Goal: Task Accomplishment & Management: Use online tool/utility

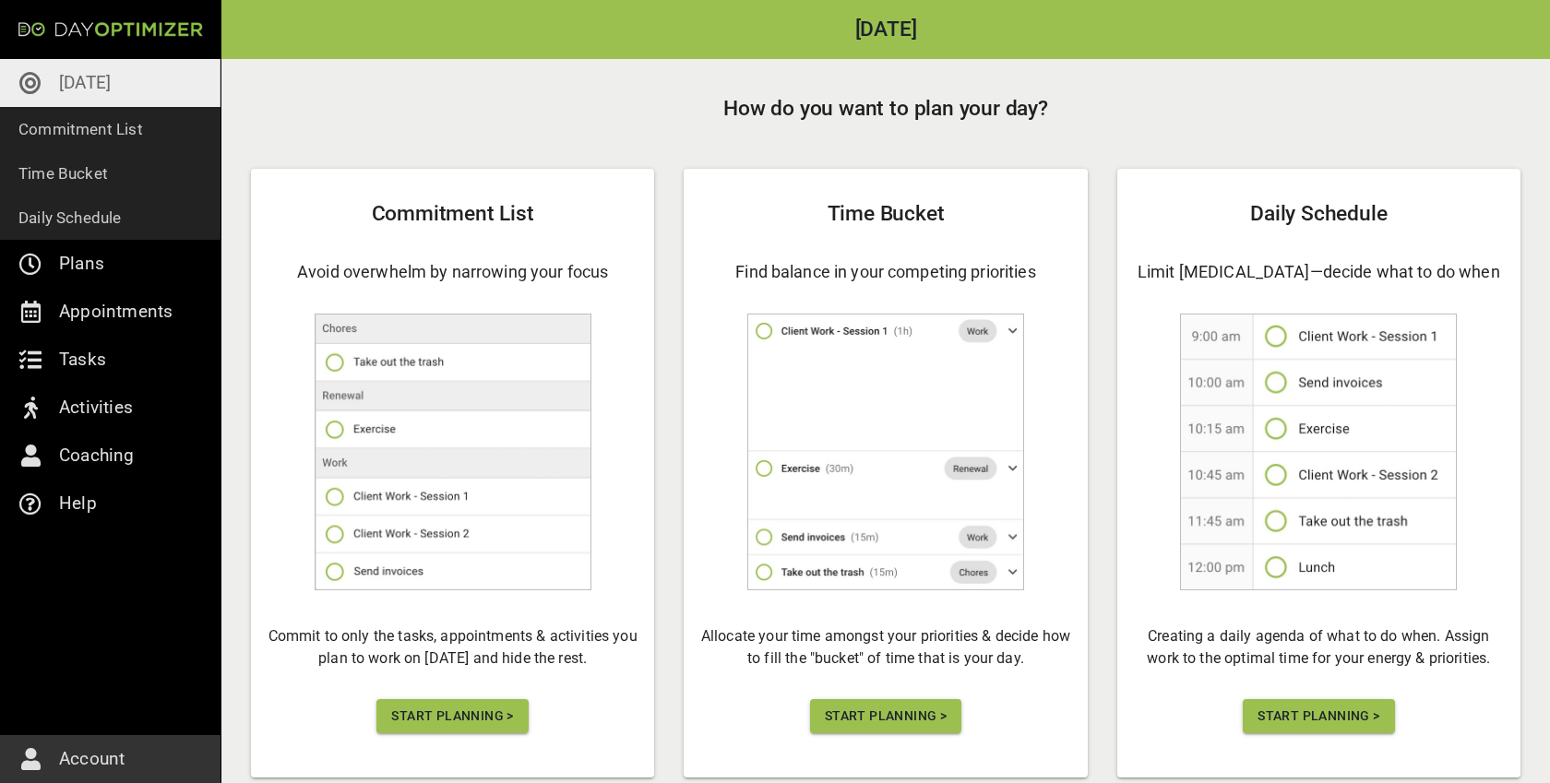
scroll to position [10, 0]
click at [104, 185] on p "Time Bucket" at bounding box center [62, 174] width 89 height 26
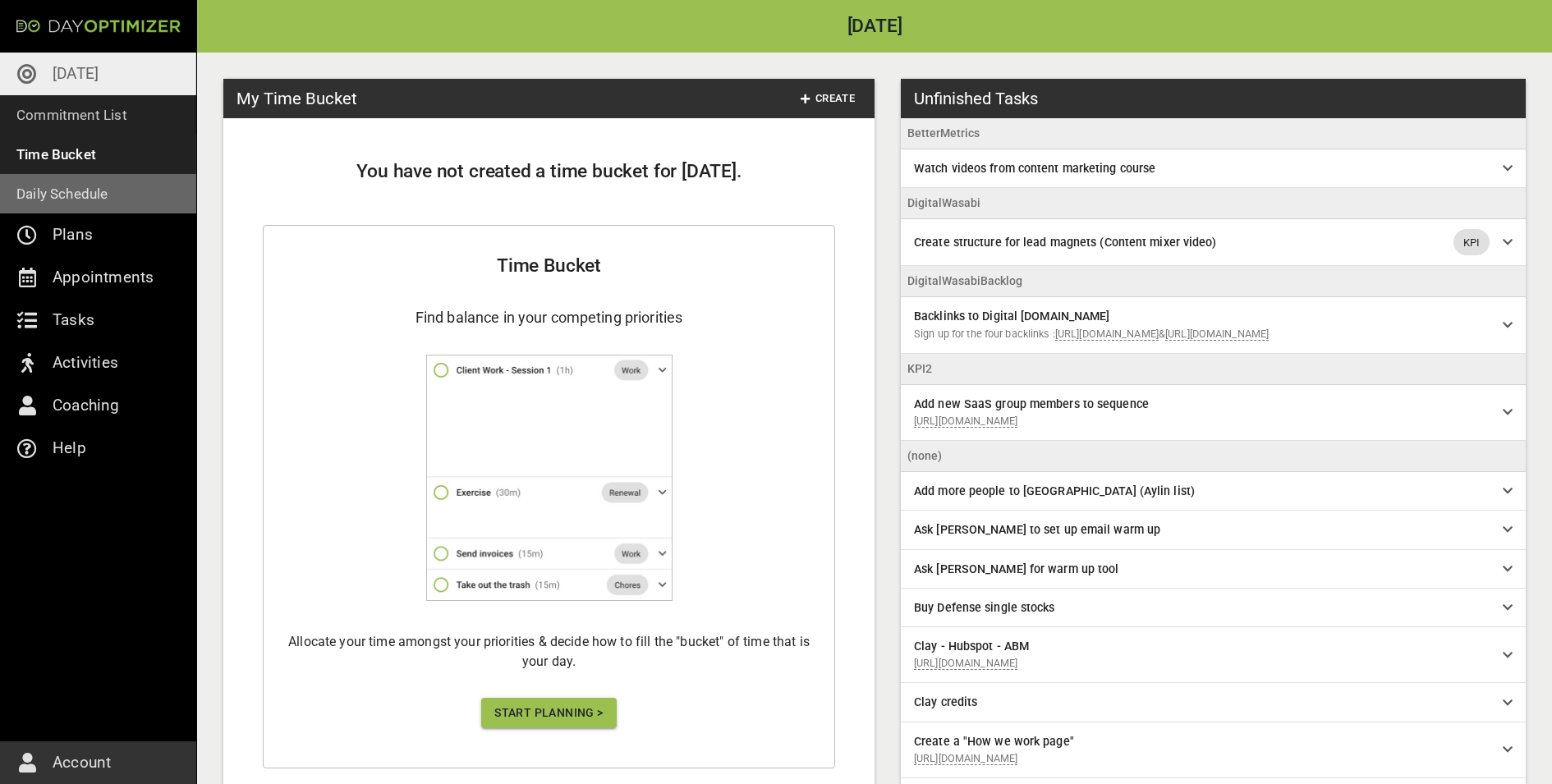
click at [95, 191] on p "Daily Schedule" at bounding box center [61, 194] width 92 height 23
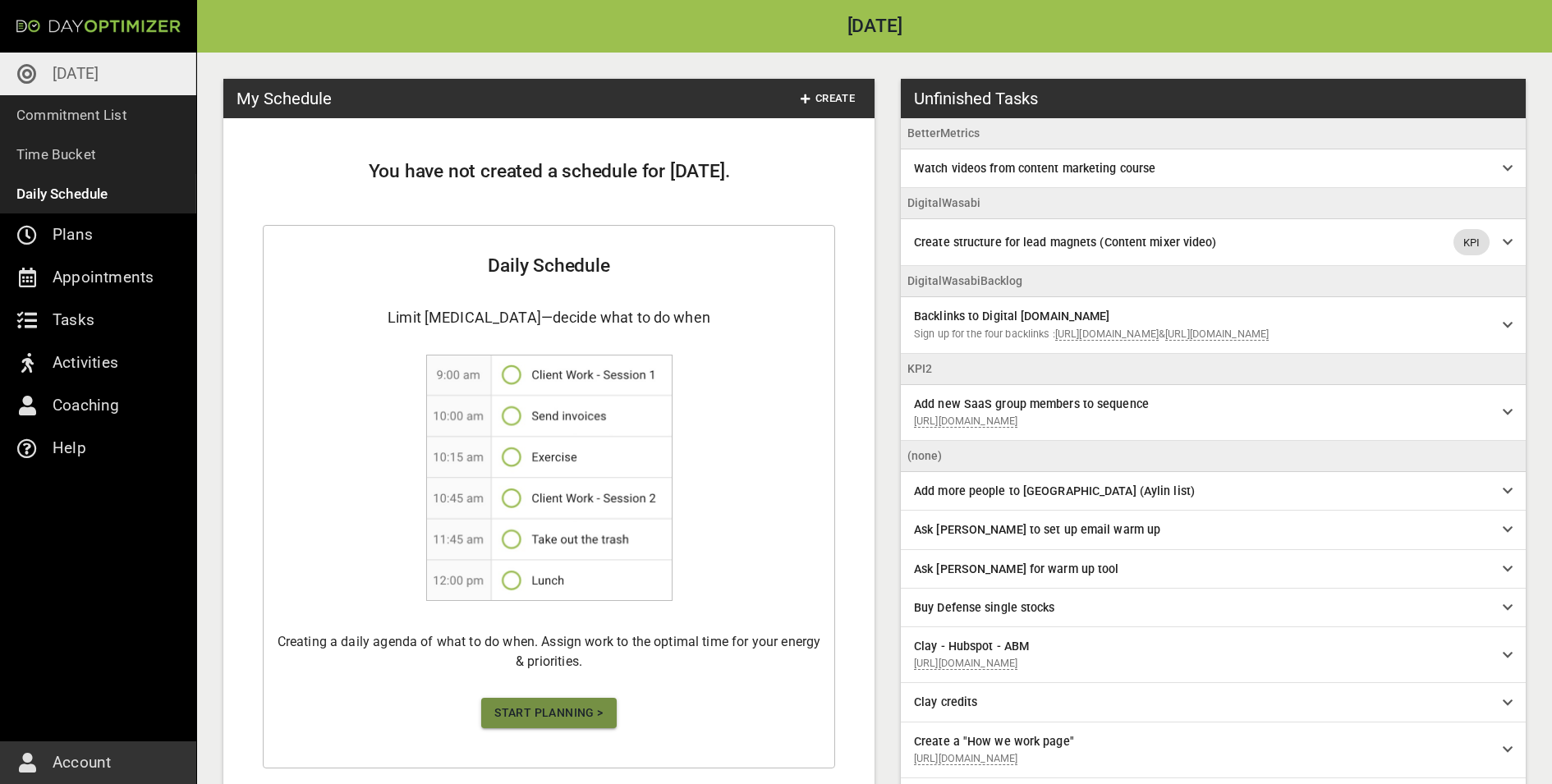
click at [581, 626] on span "Start Planning >" at bounding box center [548, 713] width 109 height 20
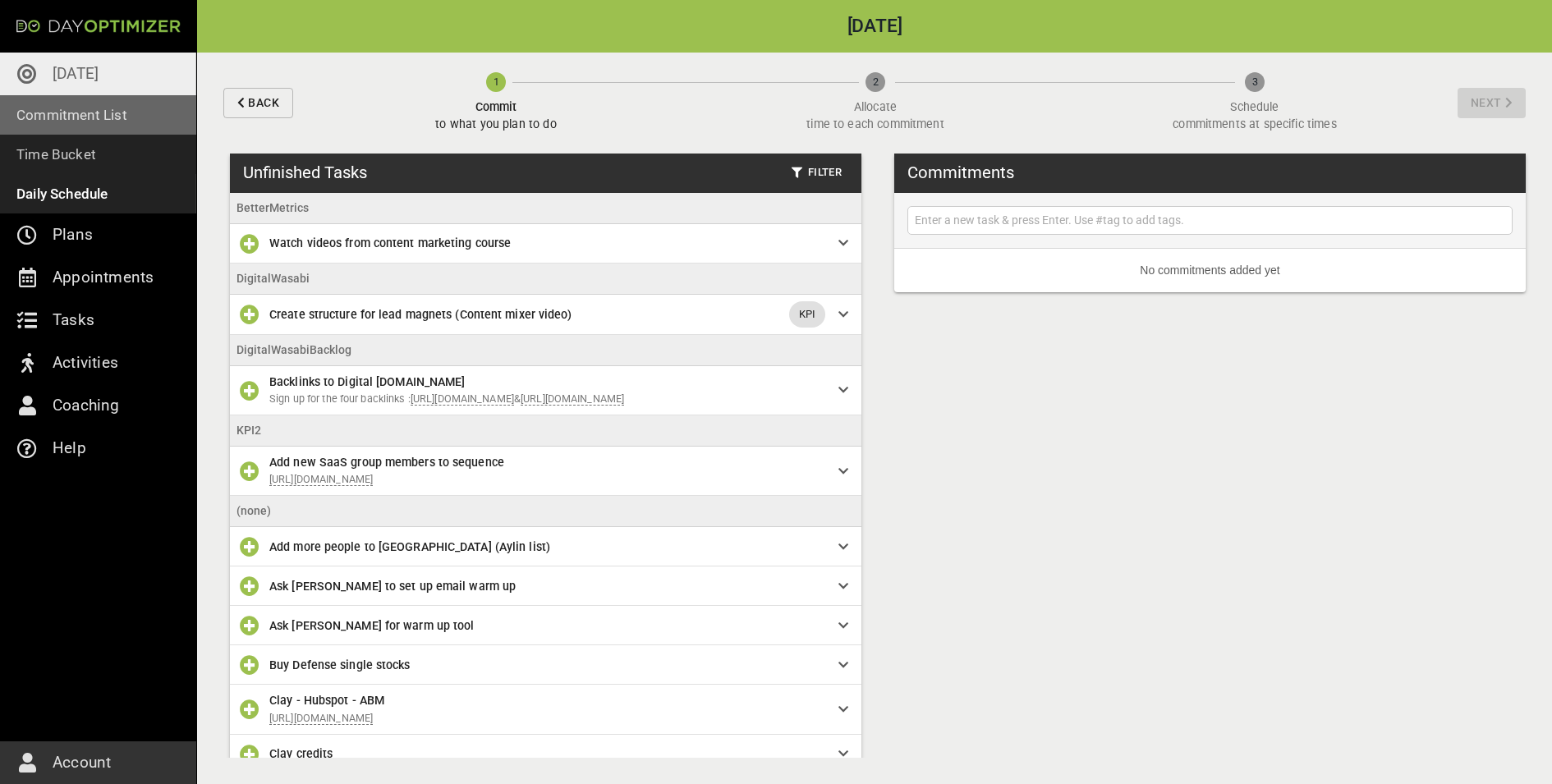
click at [133, 117] on link "Commitment List" at bounding box center [98, 115] width 197 height 39
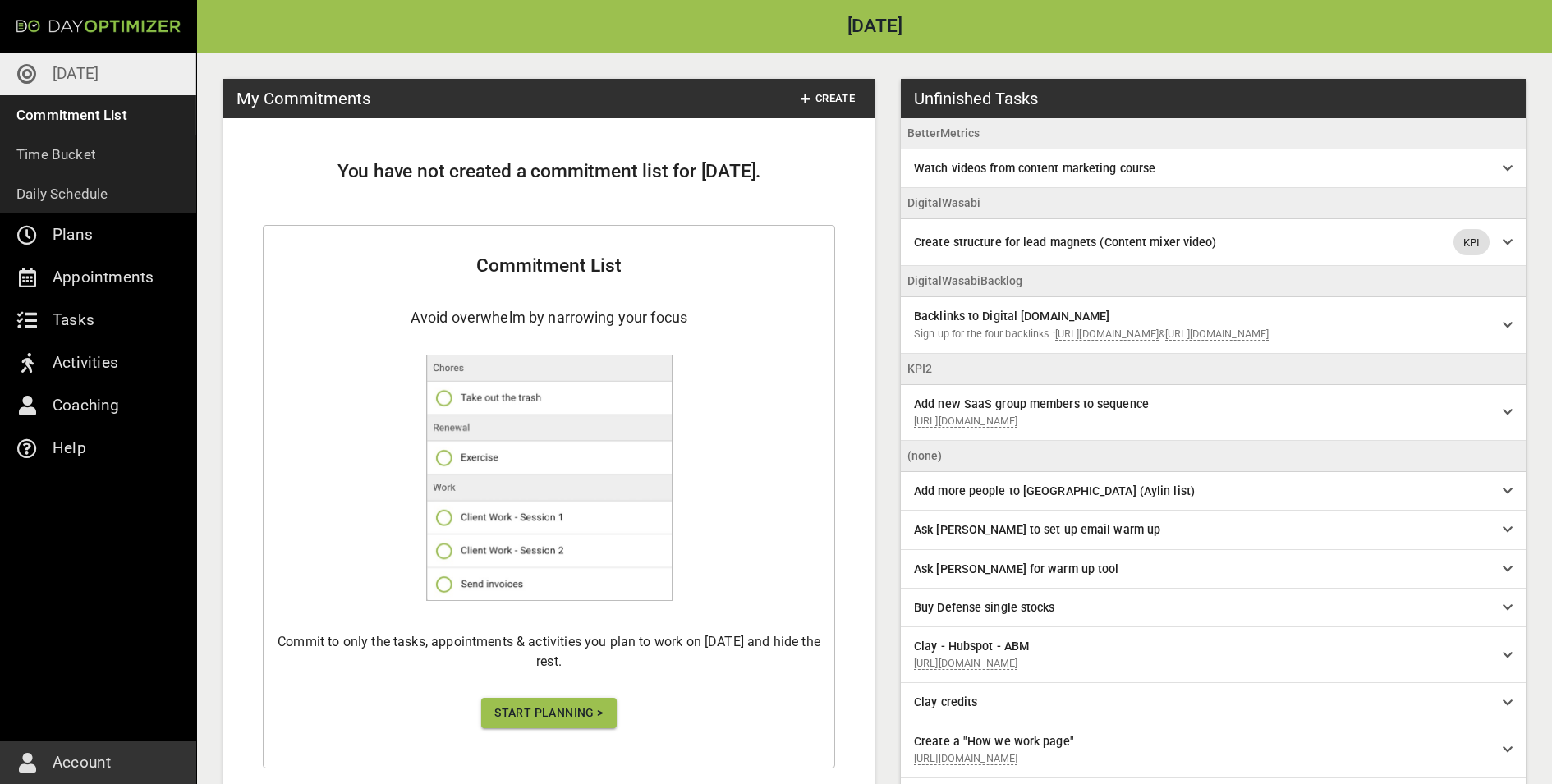
click at [598, 626] on span "Start Planning >" at bounding box center [548, 713] width 109 height 20
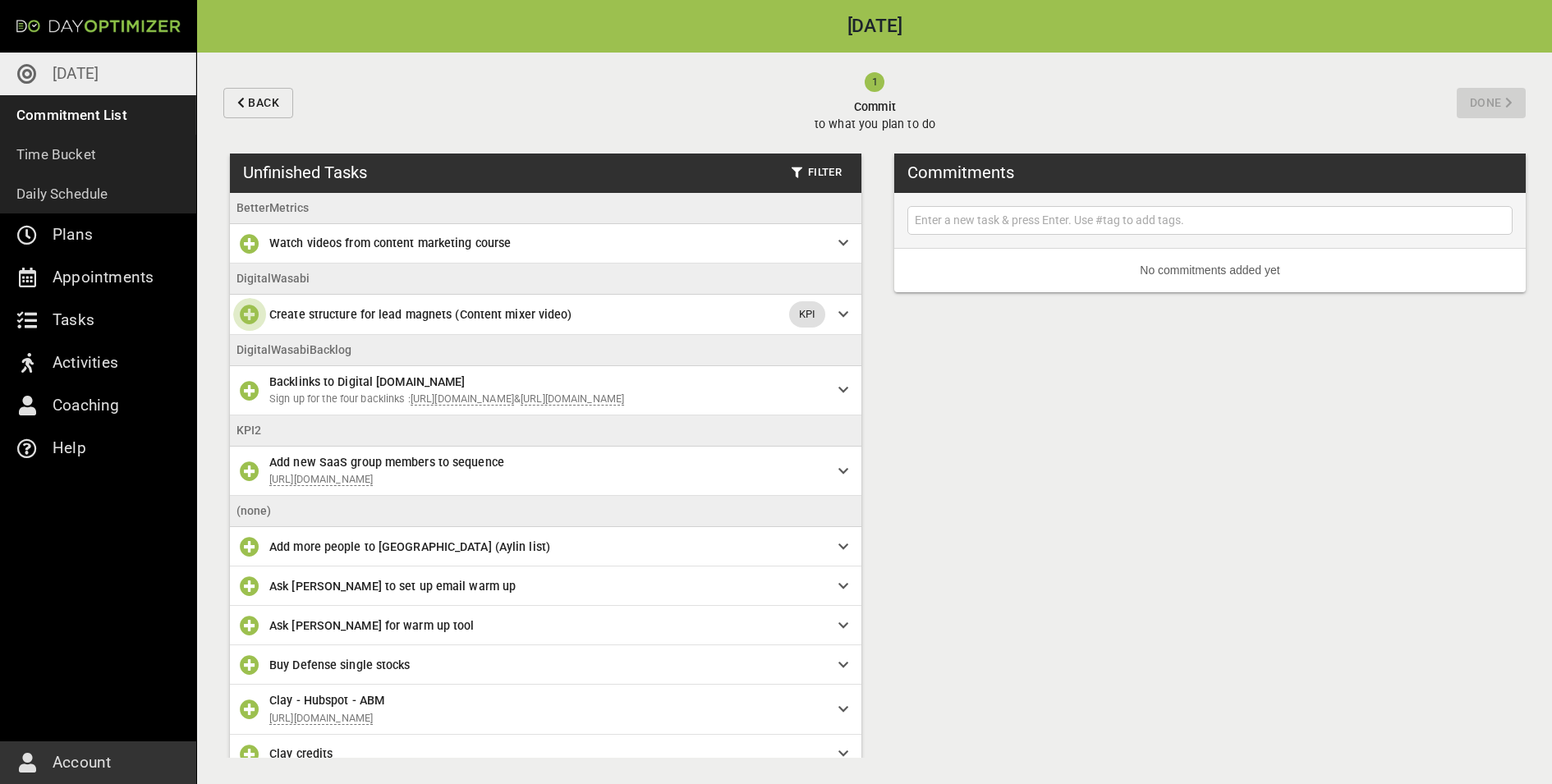
click at [238, 315] on button "button" at bounding box center [249, 314] width 33 height 33
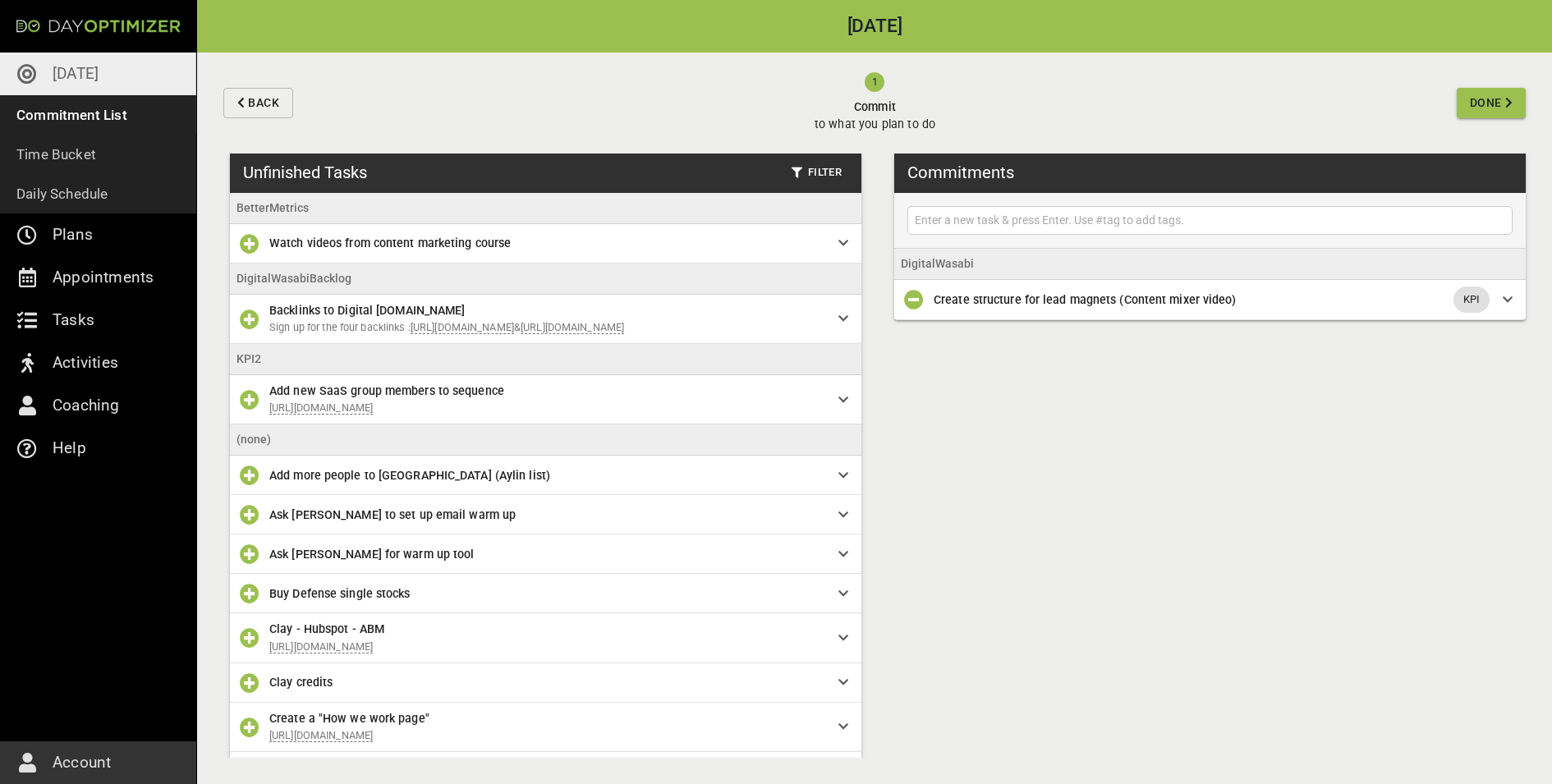
click at [255, 409] on icon "button" at bounding box center [249, 400] width 20 height 20
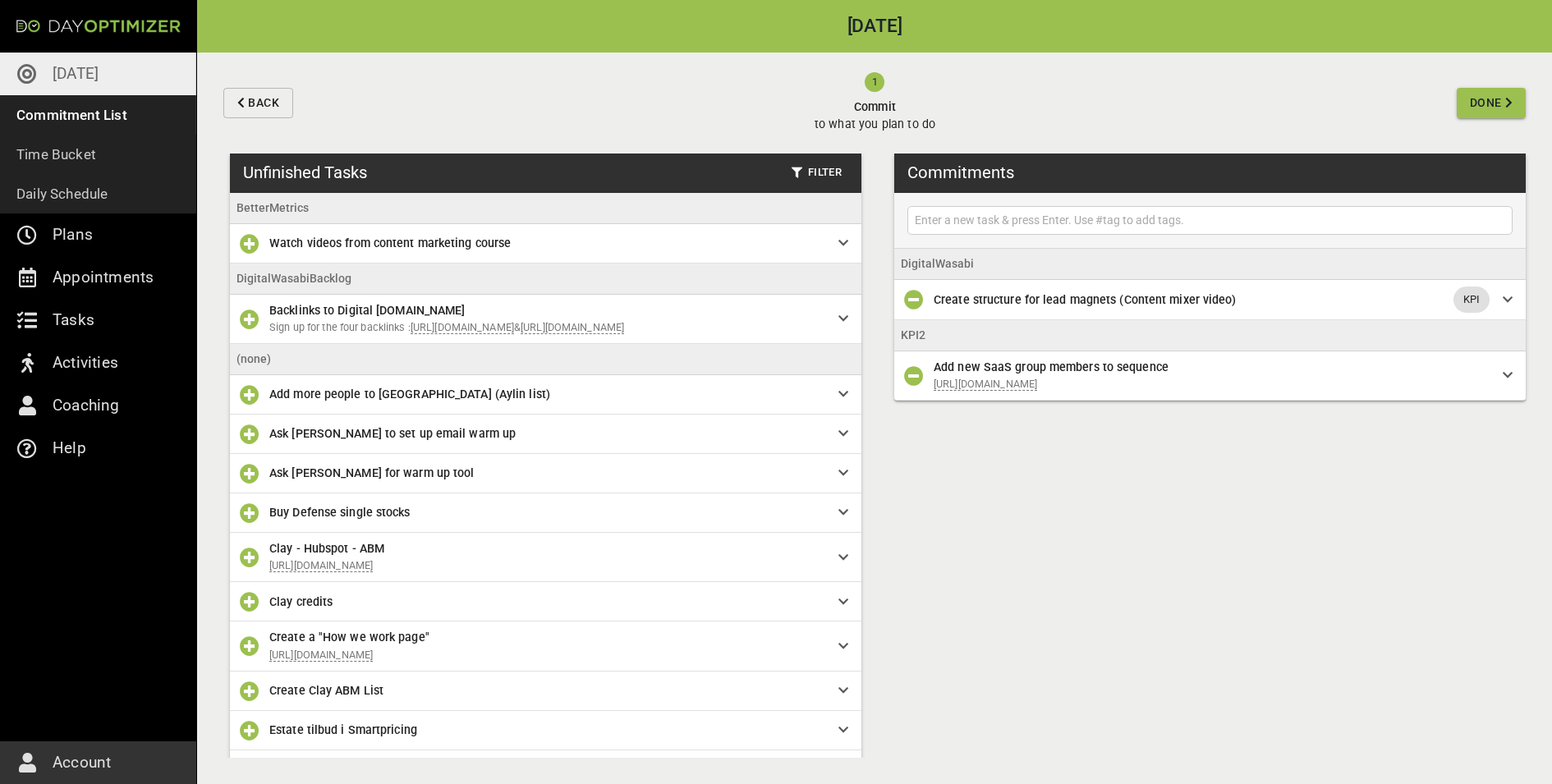
click at [1241, 91] on button "Done" at bounding box center [1491, 103] width 69 height 30
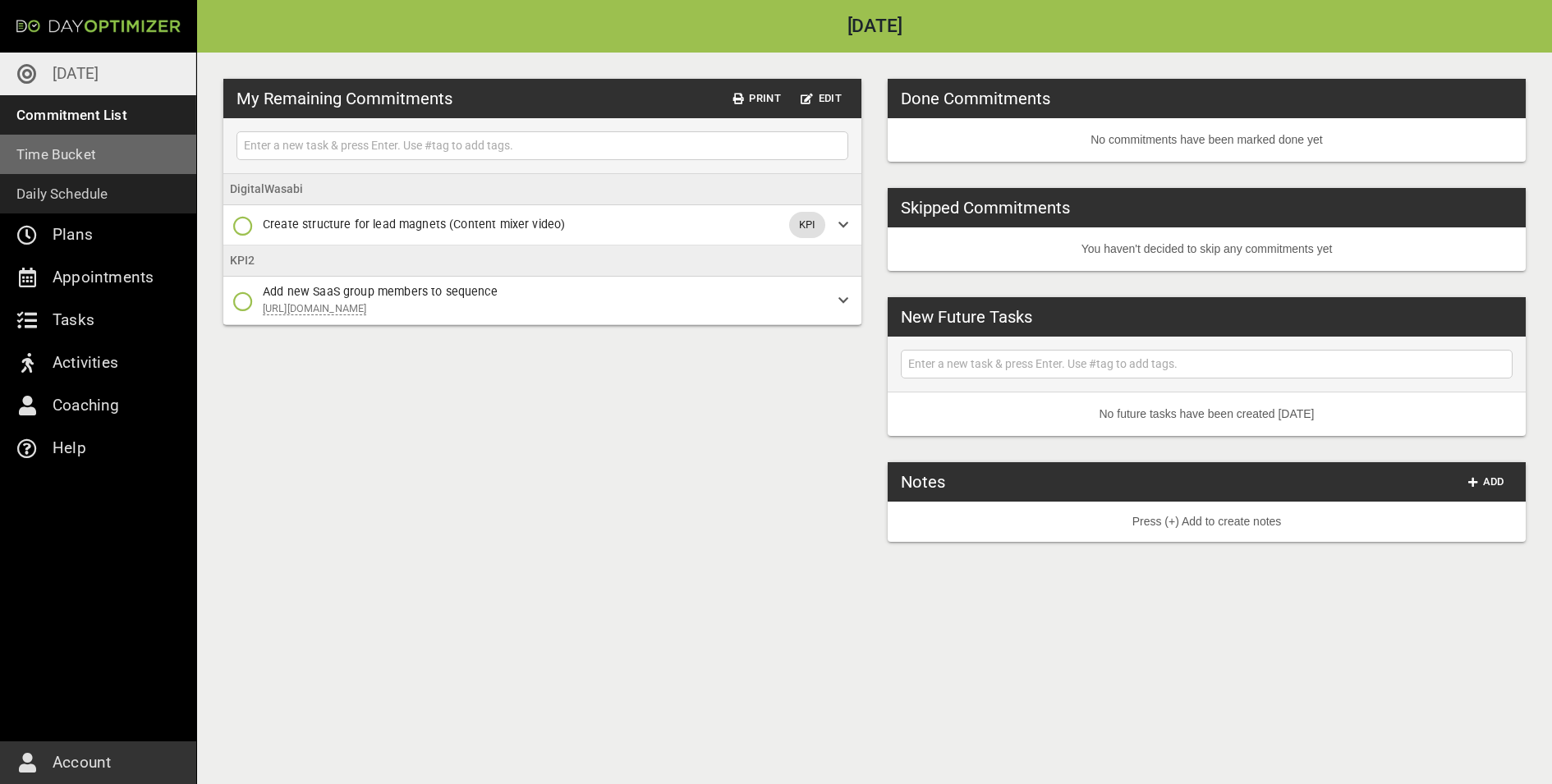
click at [154, 156] on link "Time Bucket" at bounding box center [98, 154] width 197 height 39
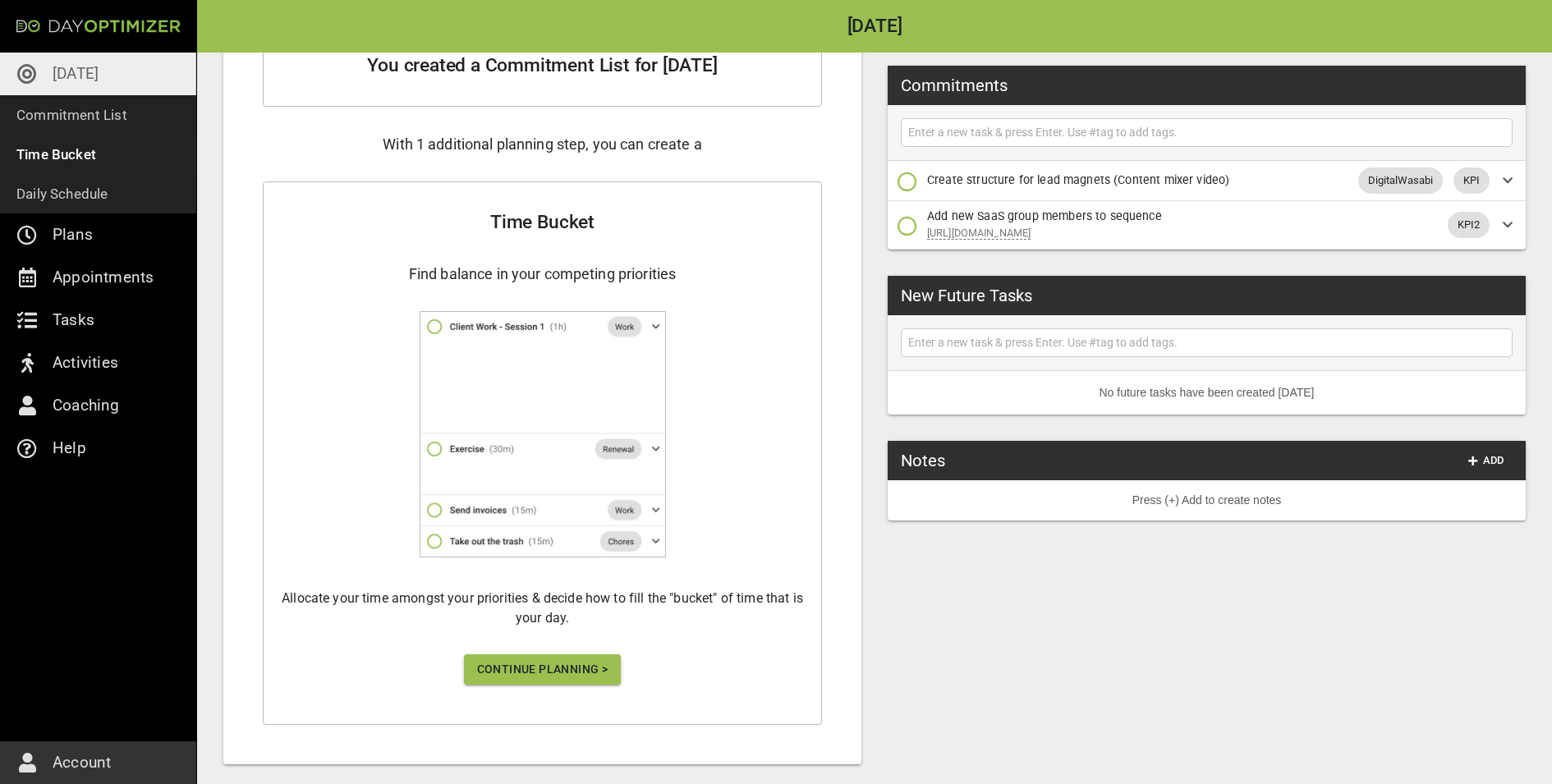
scroll to position [137, 0]
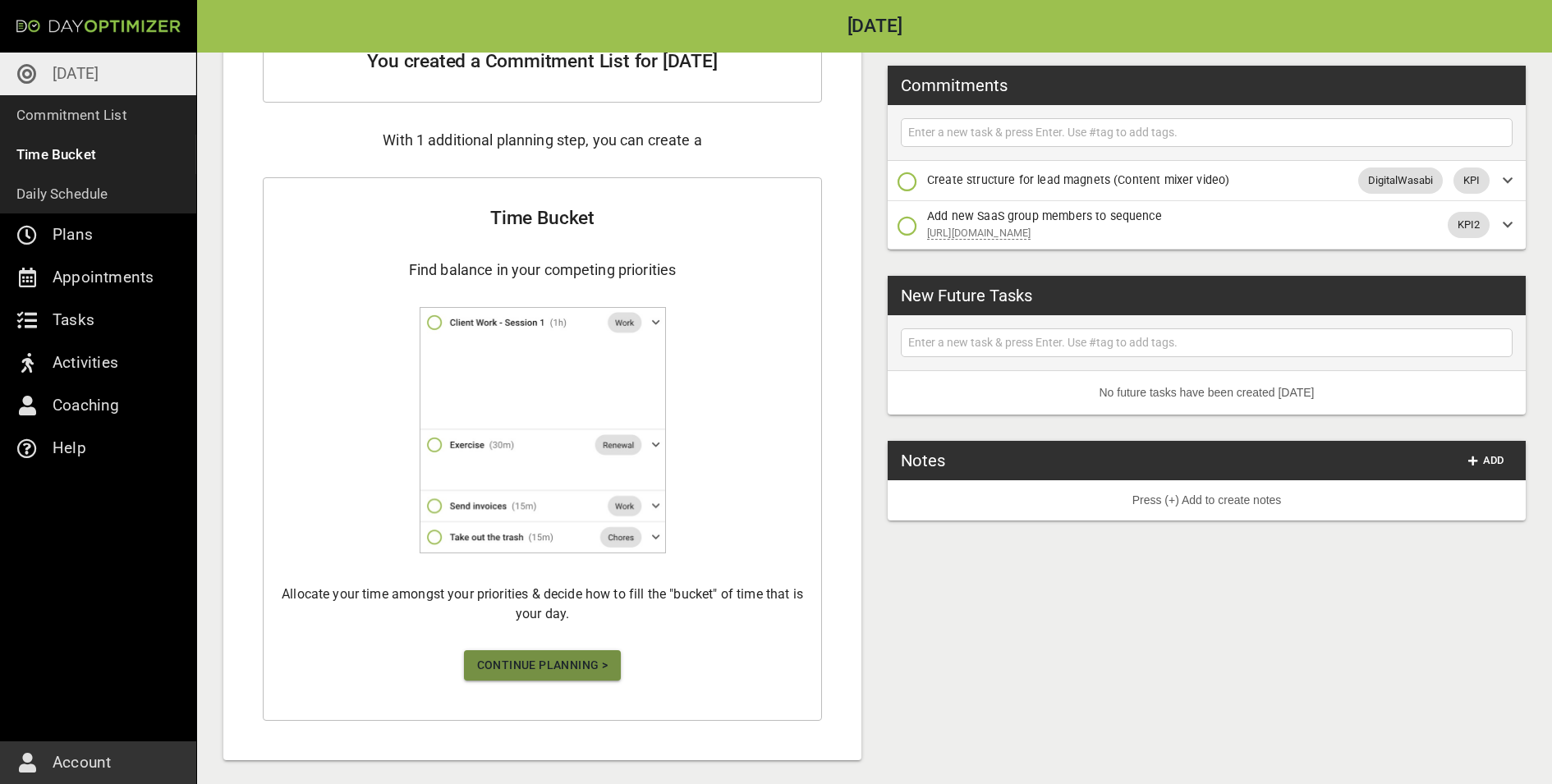
click at [588, 626] on span "Continue Planning >" at bounding box center [543, 665] width 132 height 20
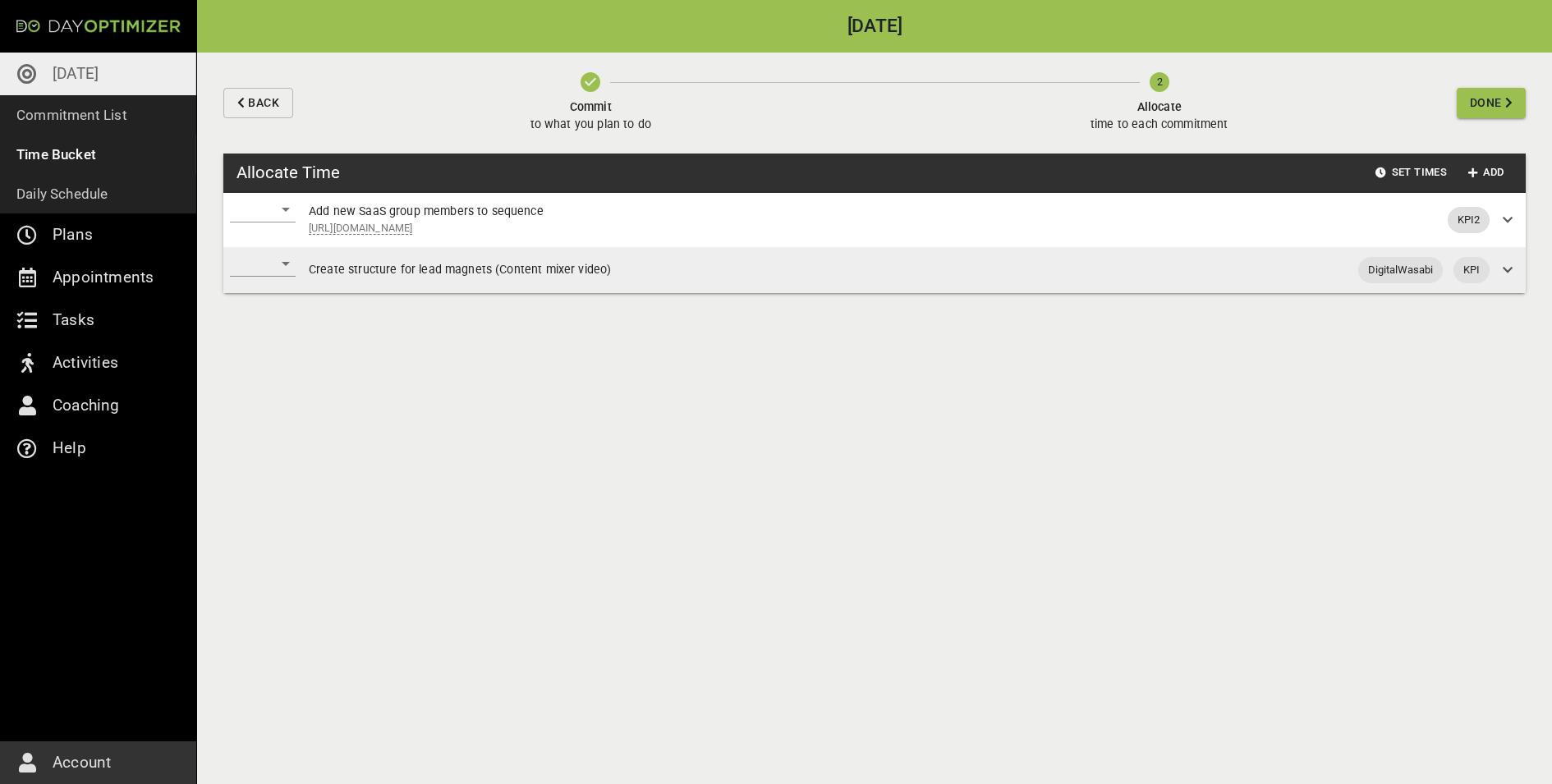
click at [280, 204] on div "​" at bounding box center [263, 210] width 66 height 27
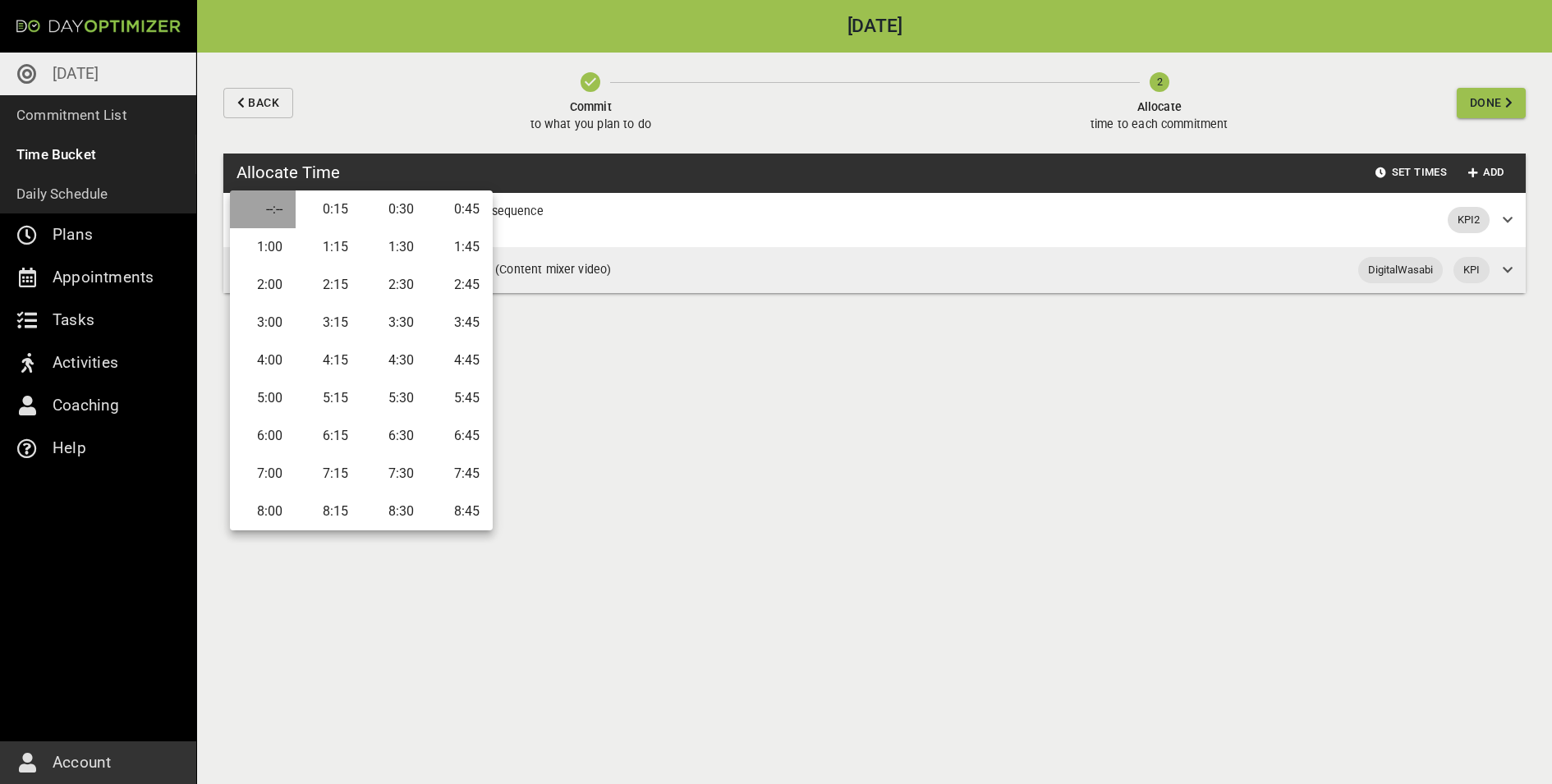
click at [284, 206] on li "--:--" at bounding box center [263, 209] width 66 height 37
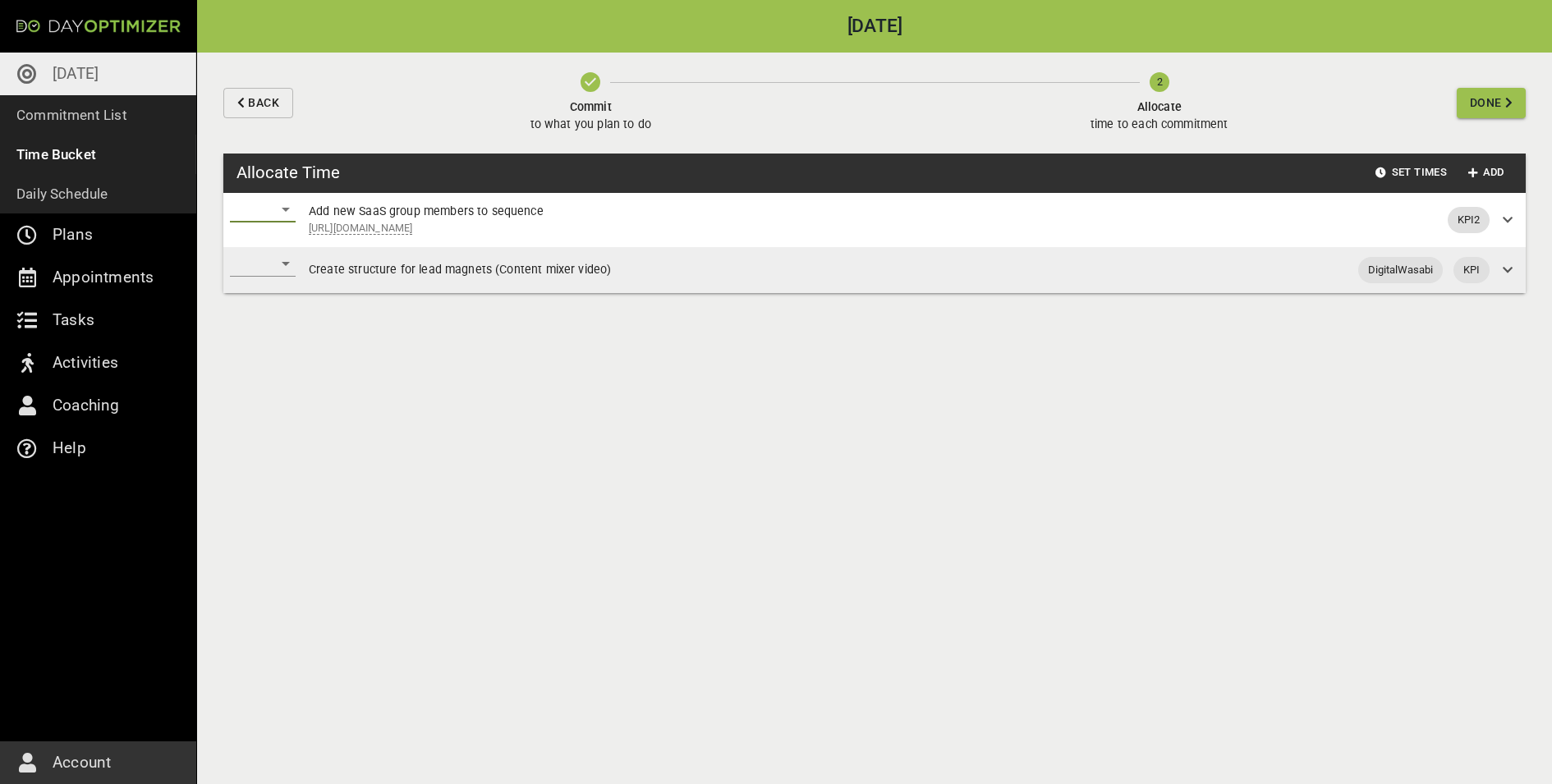
click at [279, 204] on div "​" at bounding box center [263, 210] width 66 height 27
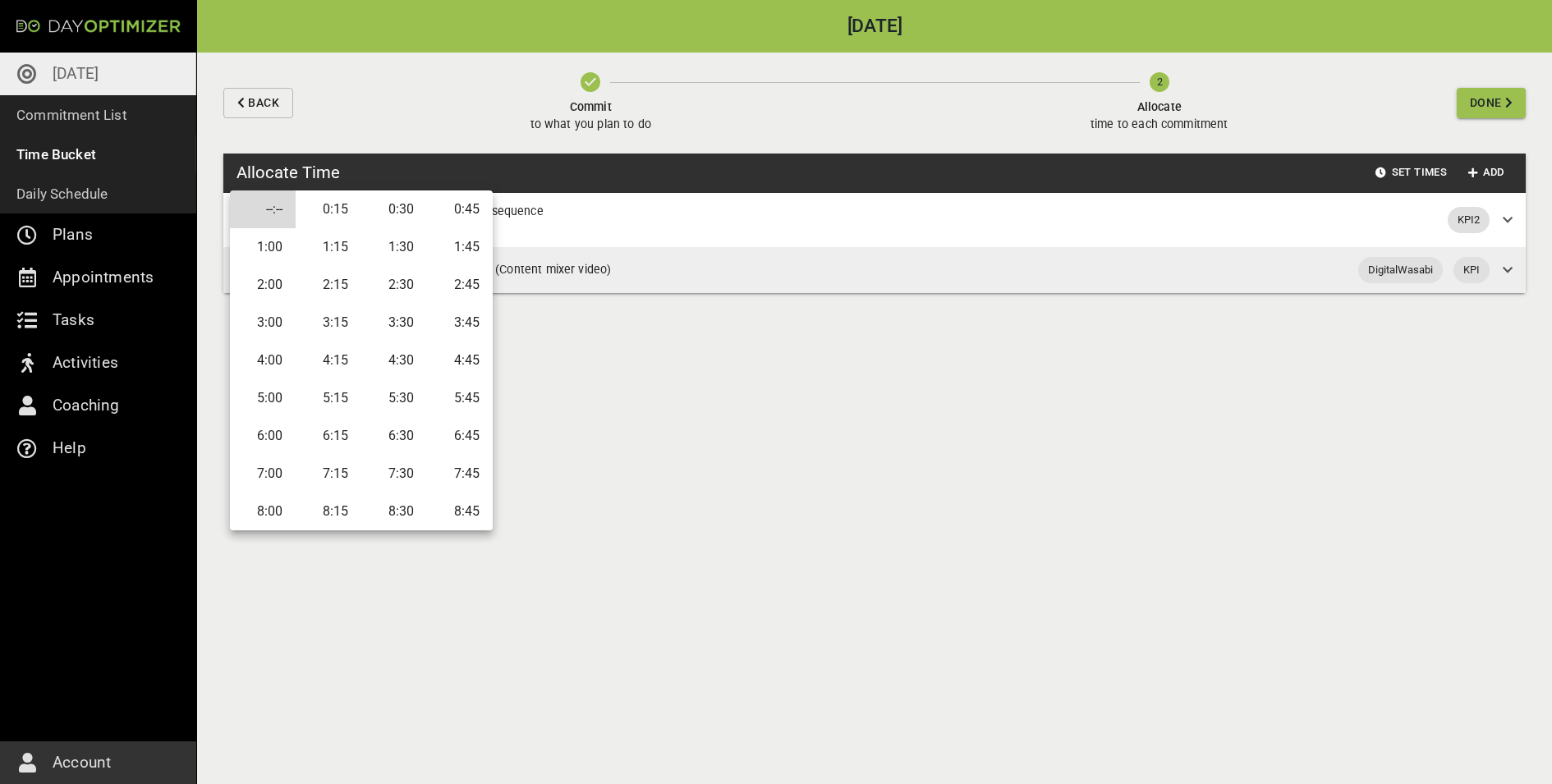
click at [829, 391] on div at bounding box center [776, 392] width 1552 height 784
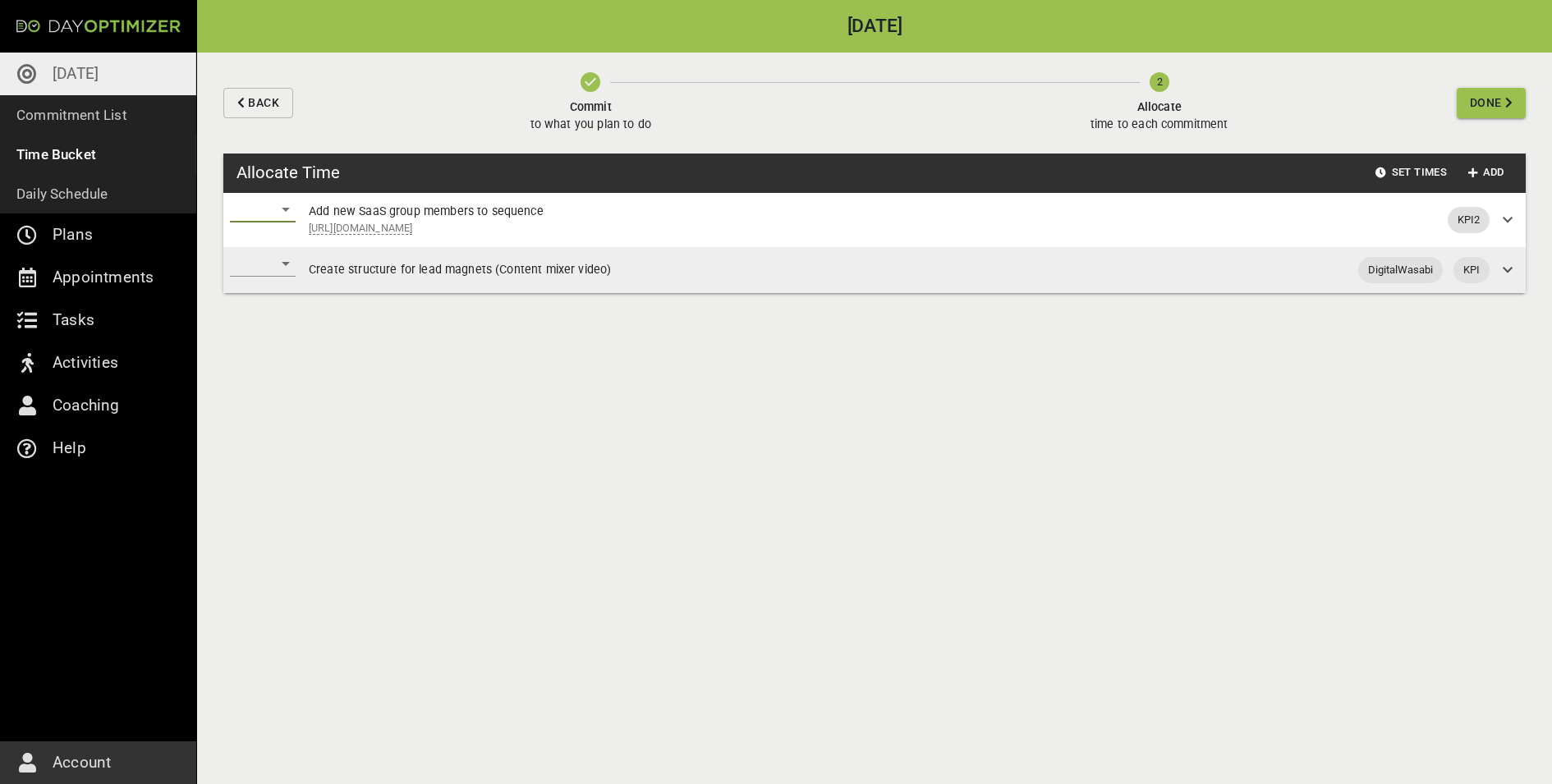
click at [285, 203] on div "​" at bounding box center [263, 210] width 66 height 27
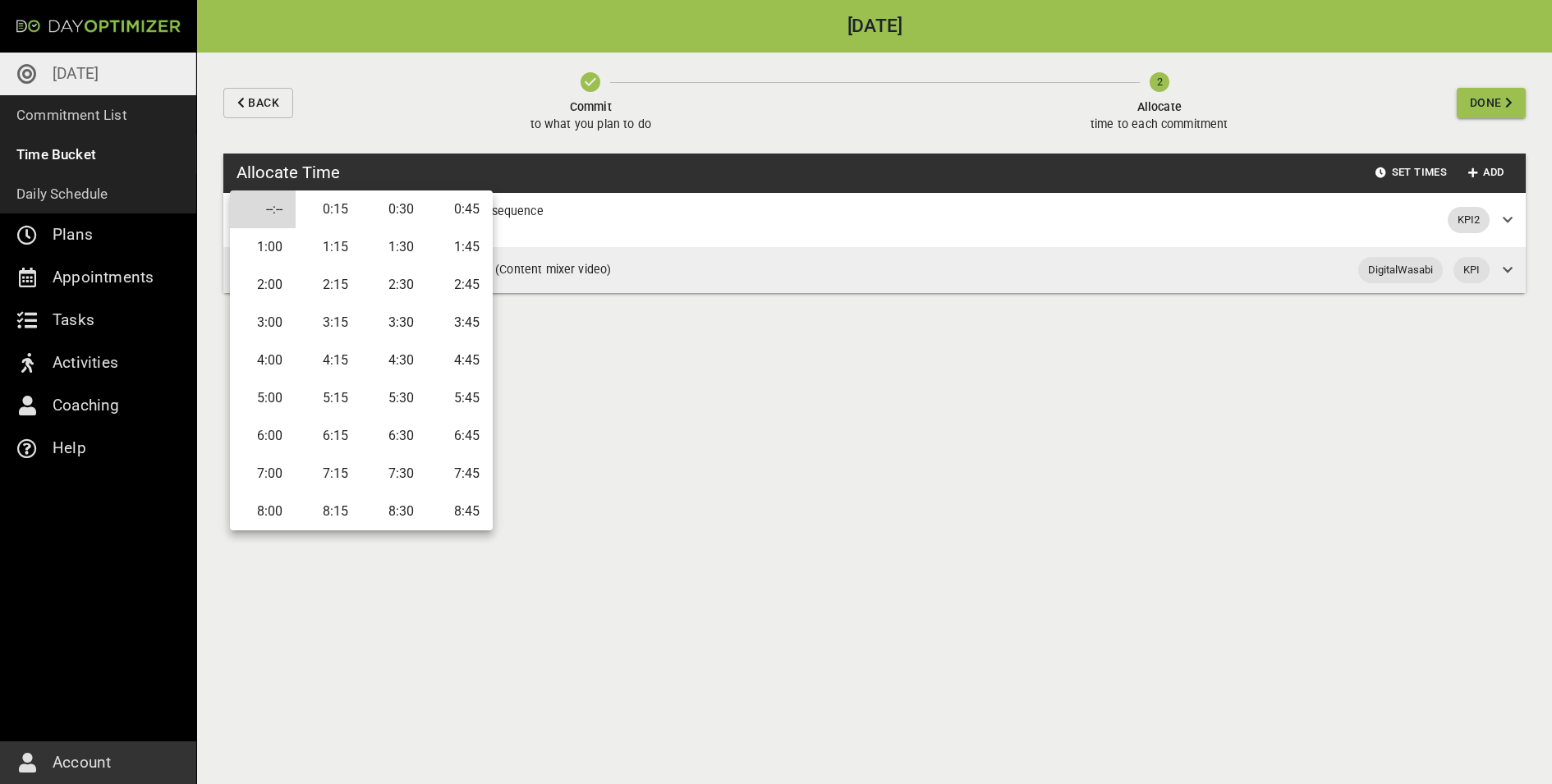
click at [287, 256] on li "1:00" at bounding box center [263, 247] width 66 height 37
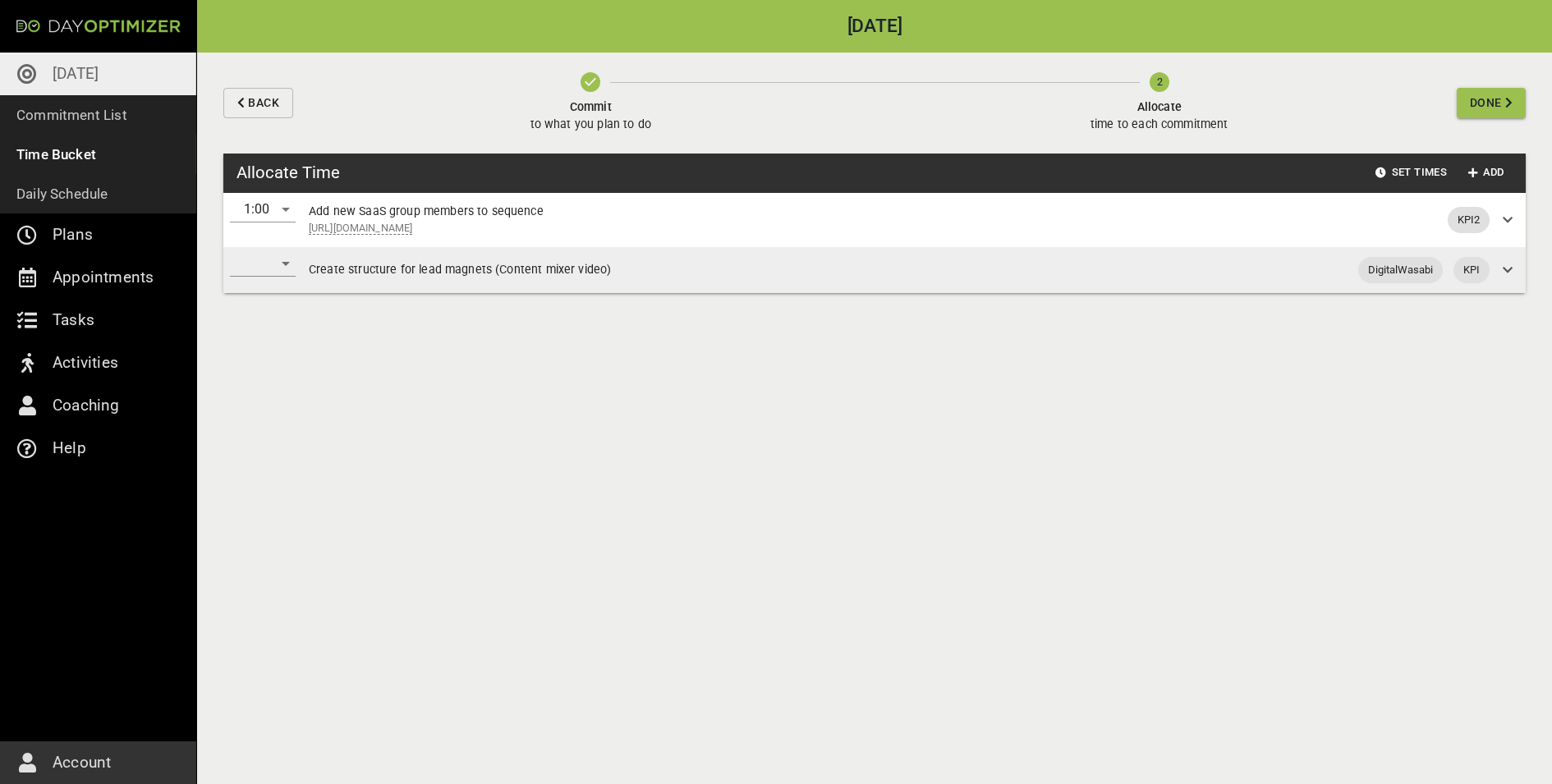
click at [275, 245] on div "1:00" at bounding box center [263, 220] width 79 height 54
click at [275, 255] on div "​" at bounding box center [263, 263] width 66 height 27
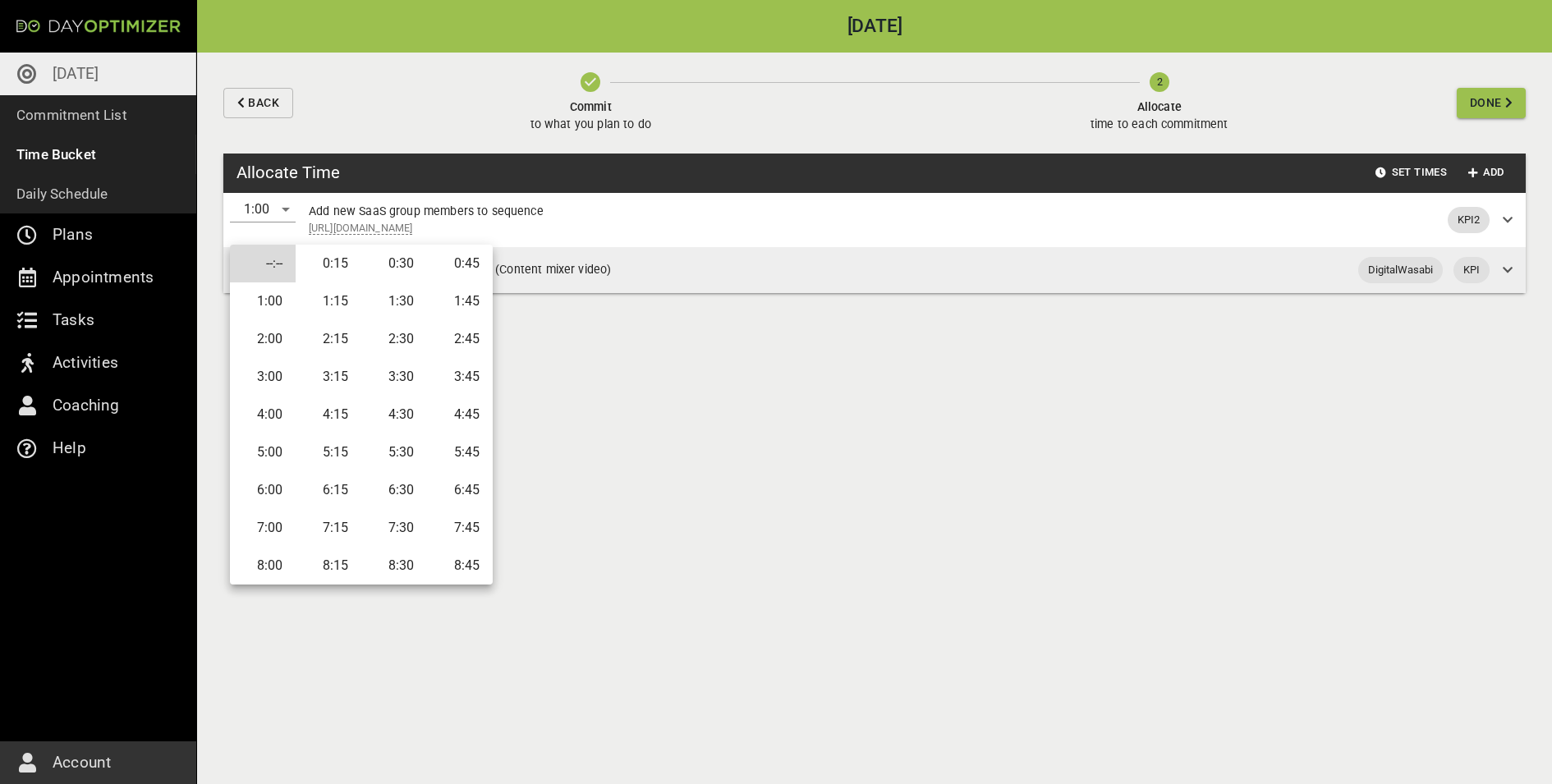
click at [281, 304] on li "1:00" at bounding box center [263, 301] width 66 height 37
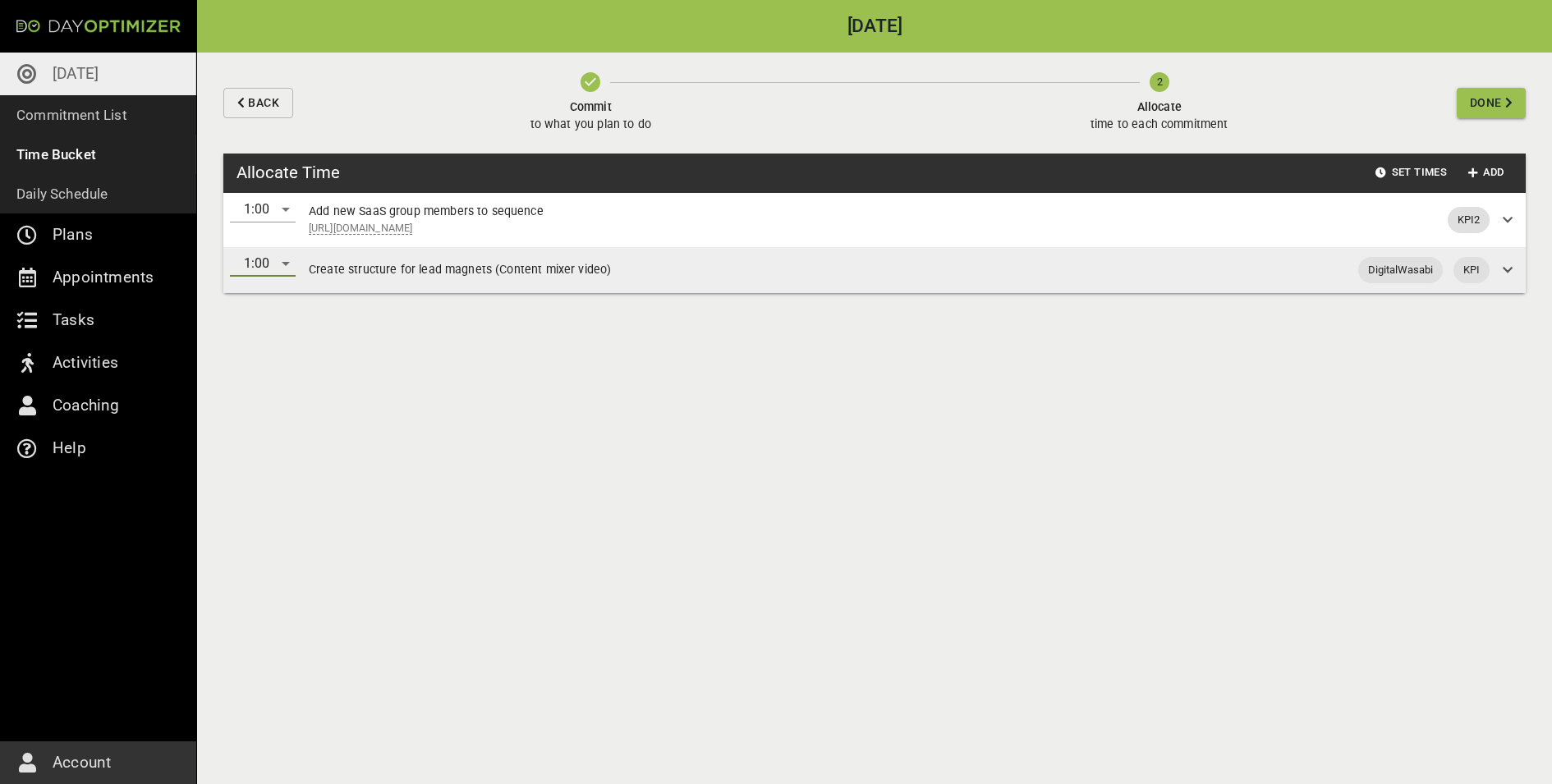
click at [1241, 84] on div "Back Commit to what you plan to do 2 Allocate time to each commitment Done" at bounding box center [874, 102] width 1354 height 101
click at [1241, 101] on icon "button" at bounding box center [1508, 102] width 7 height 12
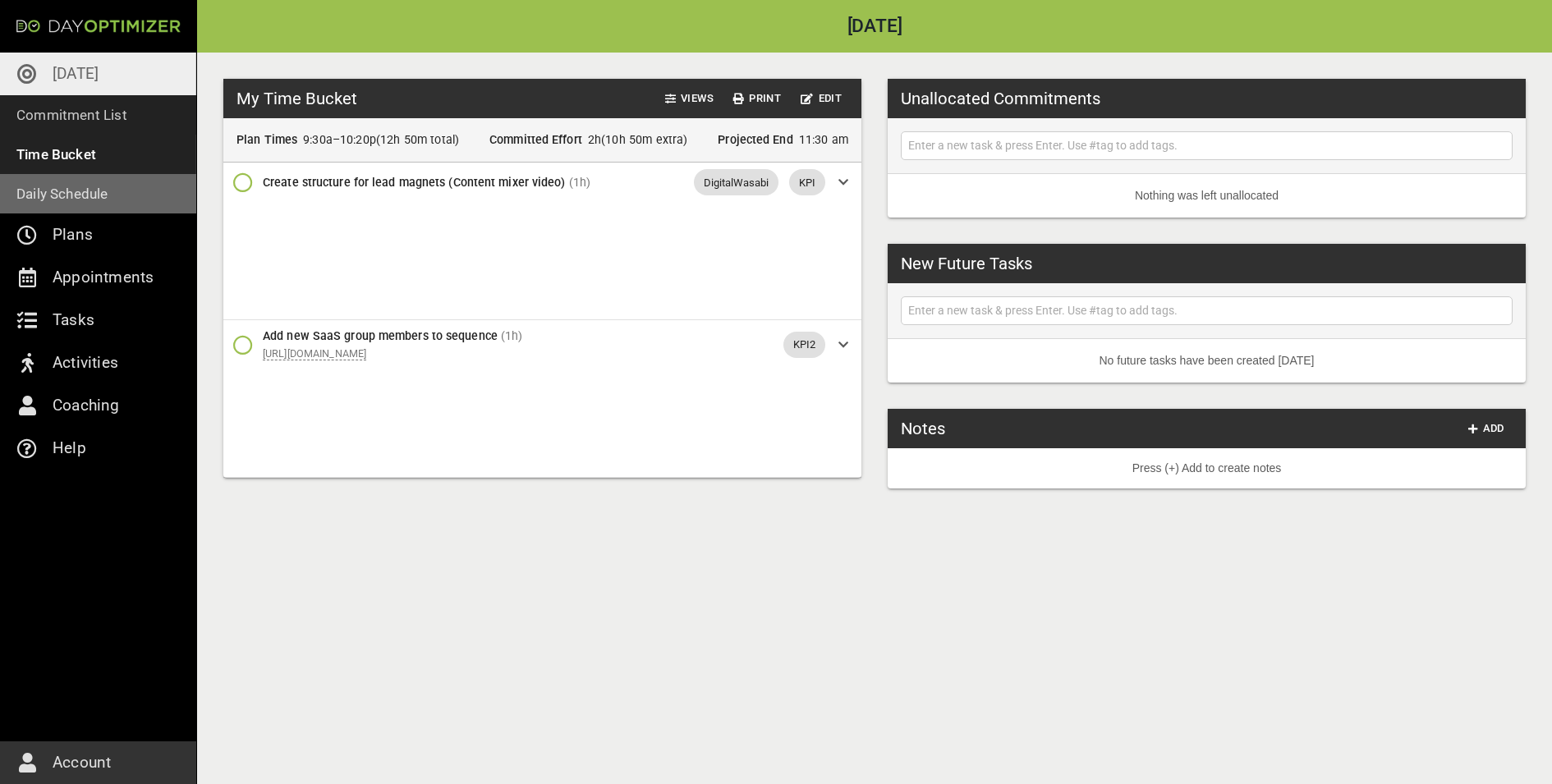
click at [145, 193] on link "Daily Schedule" at bounding box center [98, 194] width 197 height 39
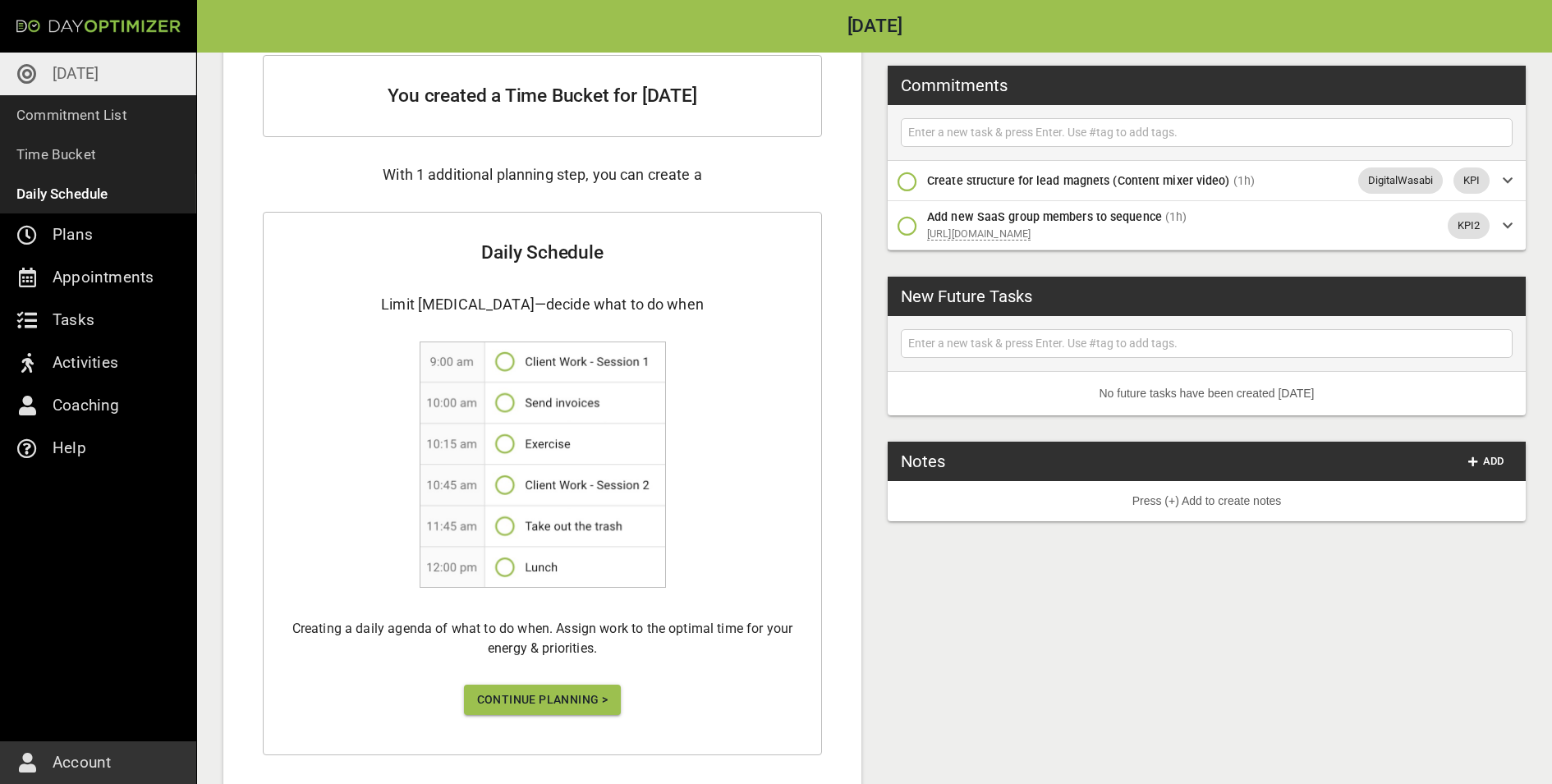
scroll to position [104, 0]
click at [514, 626] on span "Continue Planning >" at bounding box center [543, 698] width 132 height 20
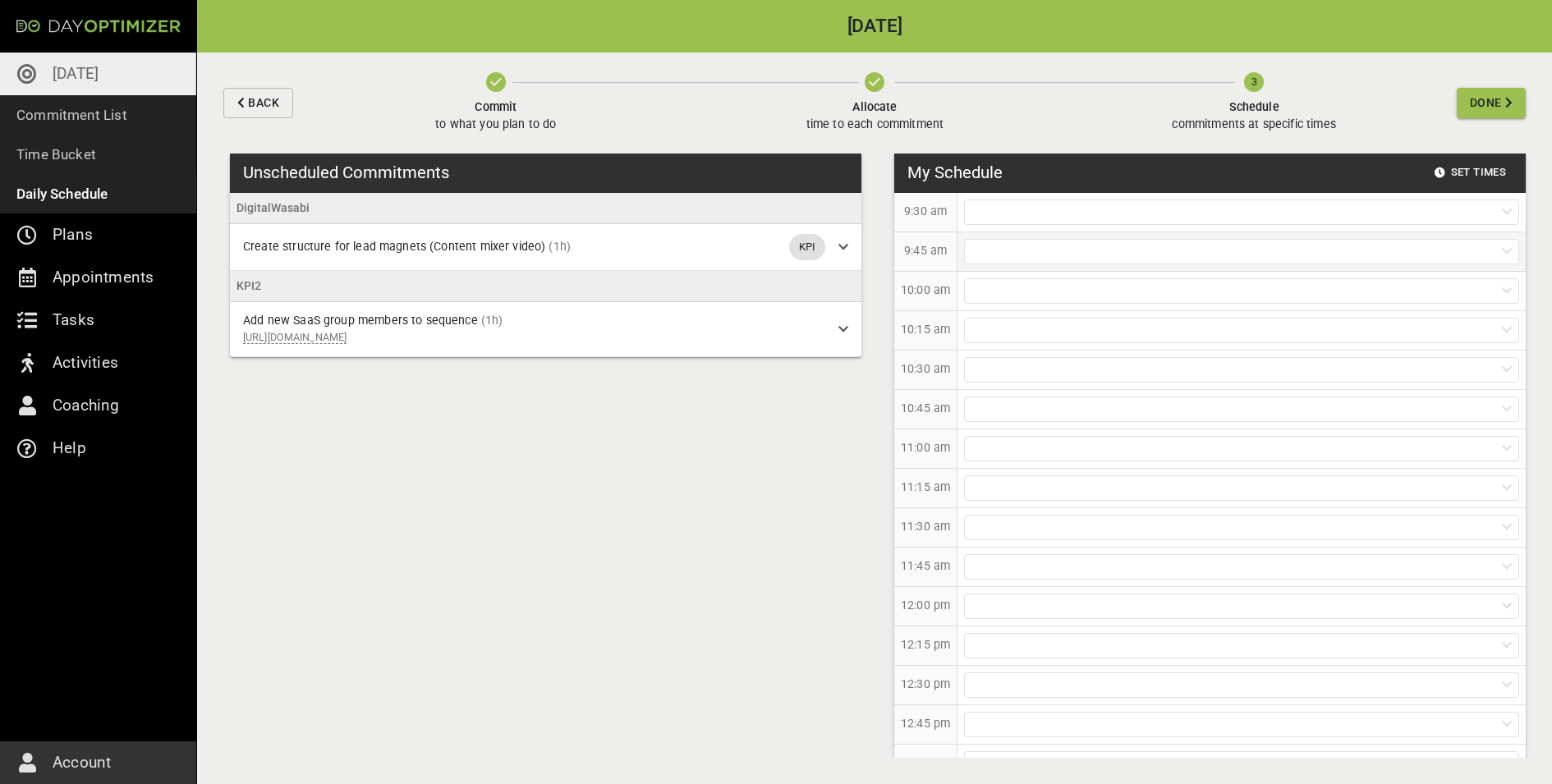
click at [1108, 260] on div at bounding box center [1241, 251] width 555 height 26
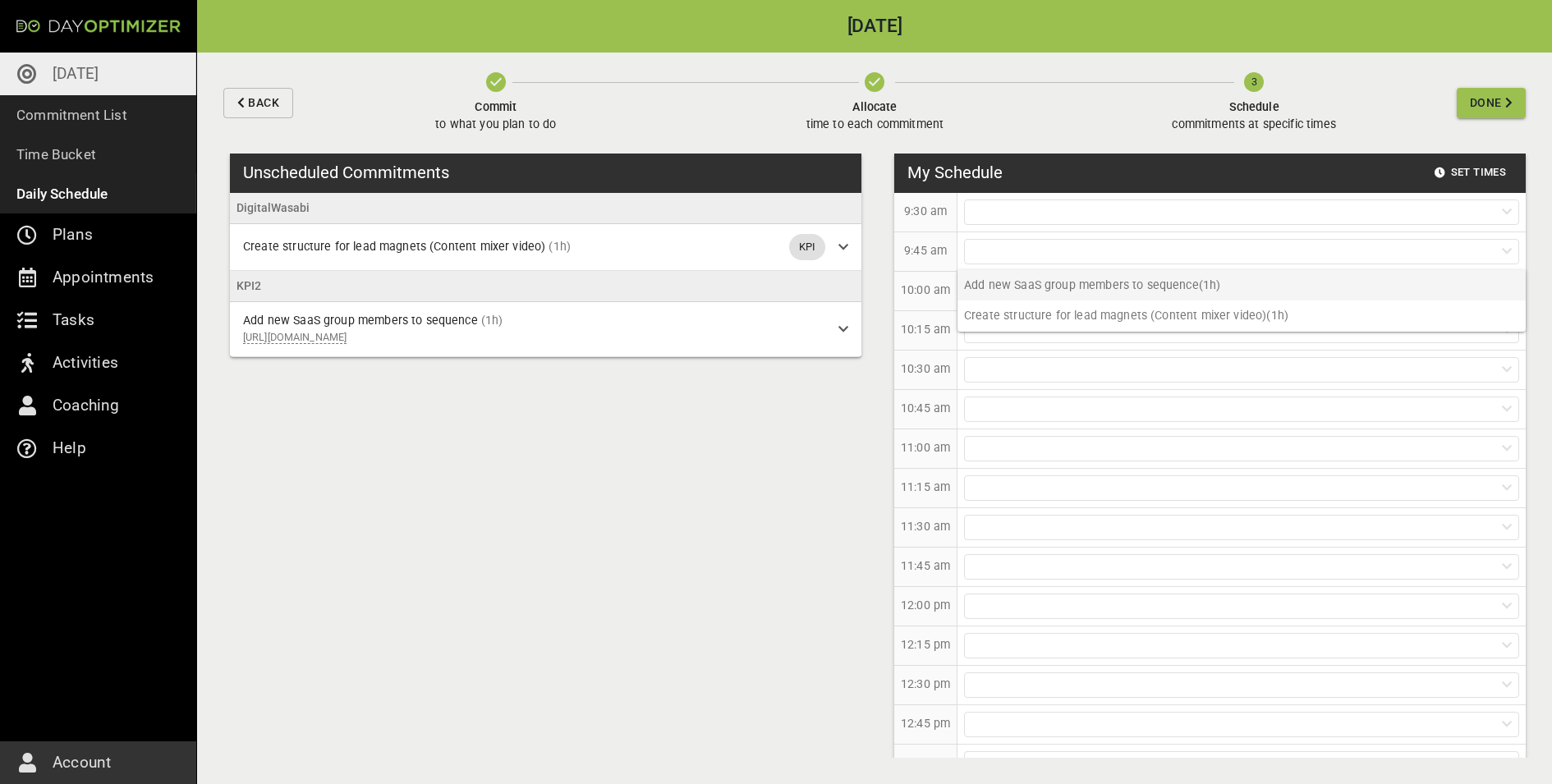
click at [1012, 287] on p "Add new SaaS group members to sequence (1h)" at bounding box center [1241, 286] width 568 height 30
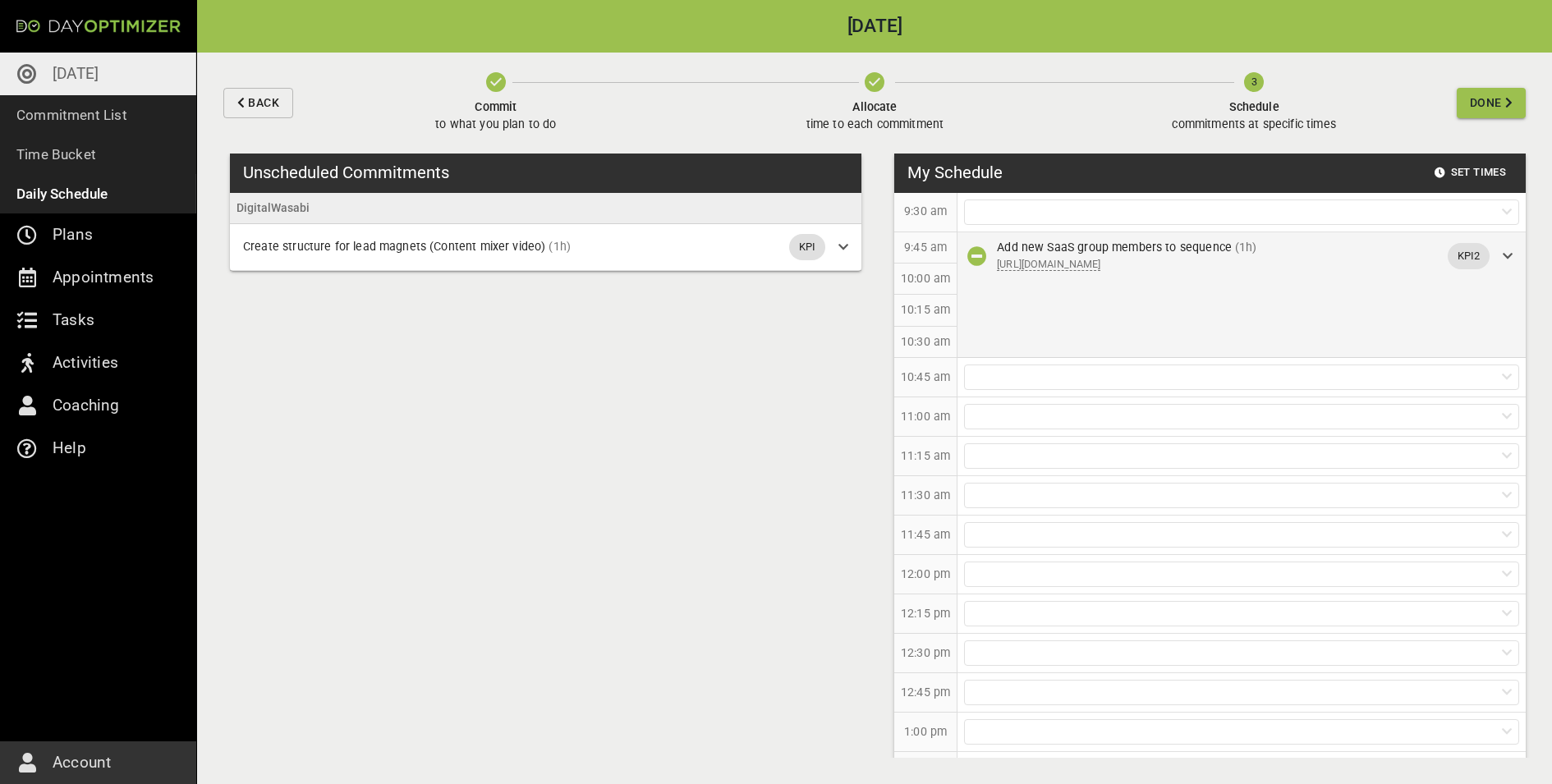
click at [1017, 304] on div "Add new SaaS group members to sequence (1h) [URL][DOMAIN_NAME] KPI2" at bounding box center [1241, 295] width 568 height 125
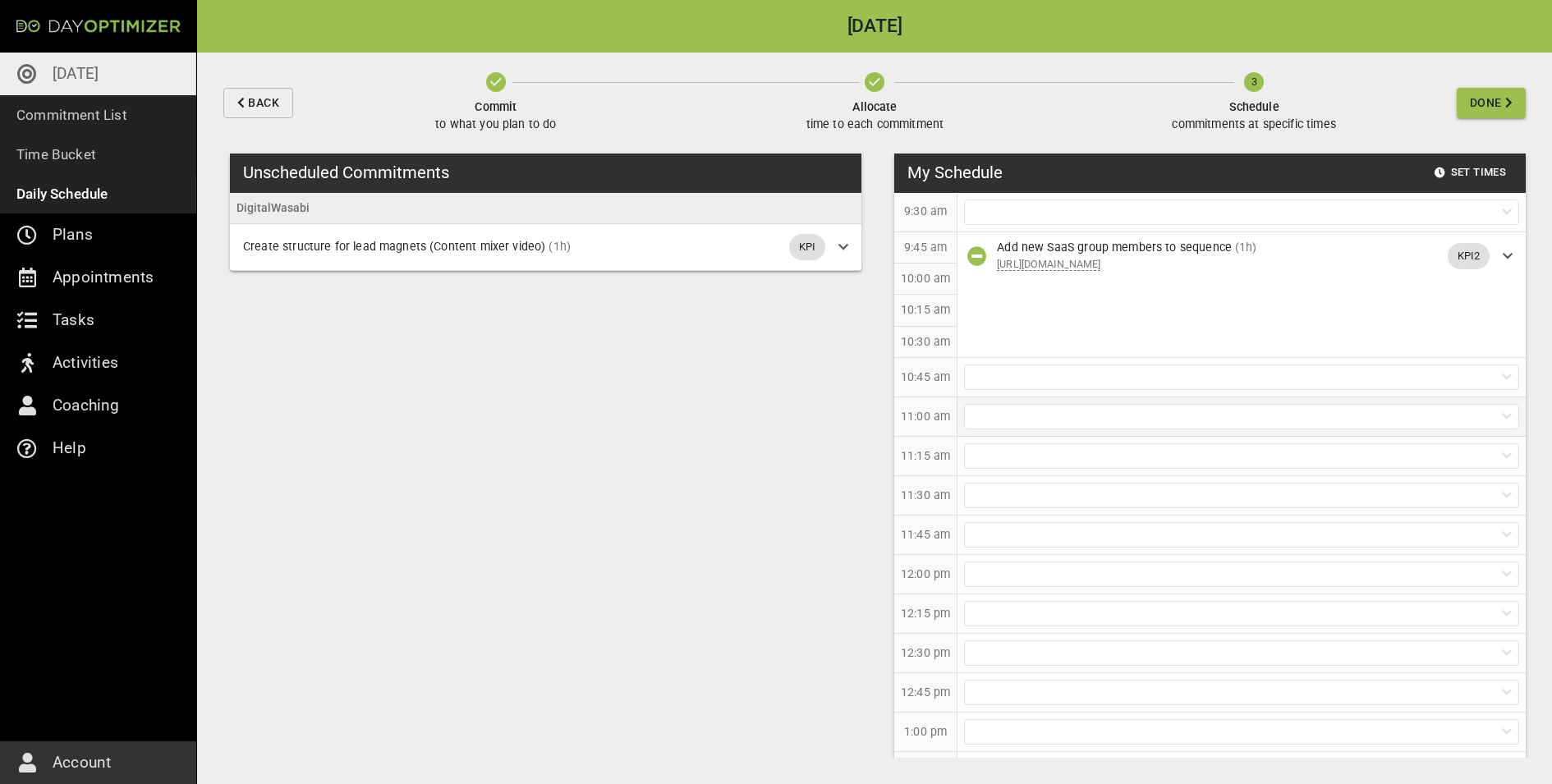
click at [974, 416] on div at bounding box center [1241, 416] width 555 height 26
click at [987, 448] on p "Create structure for lead magnets (Content mixer video) (1h)" at bounding box center [1241, 448] width 568 height 30
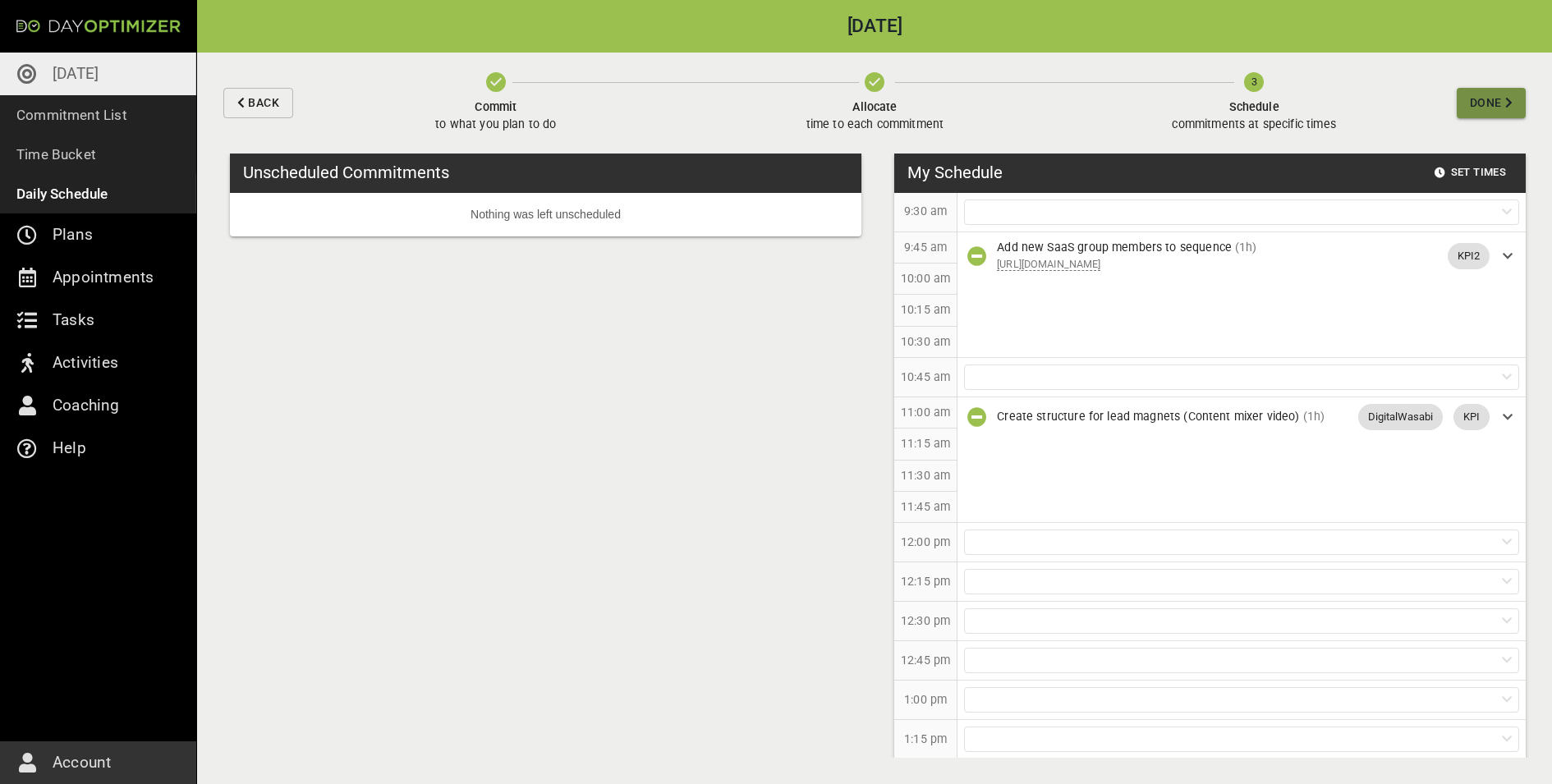
click at [1241, 111] on span "Done" at bounding box center [1485, 102] width 32 height 20
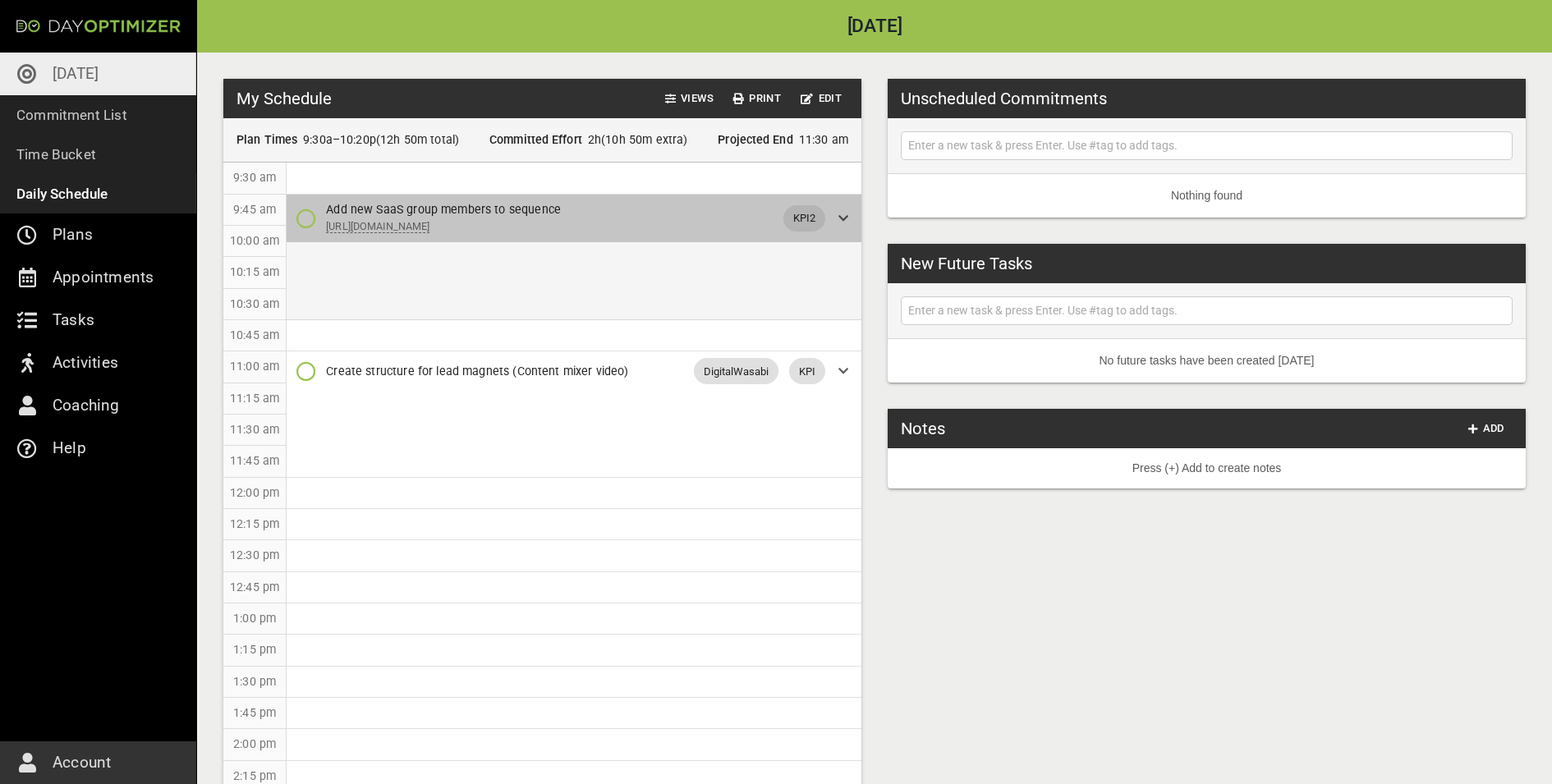
click at [842, 224] on icon at bounding box center [843, 218] width 10 height 12
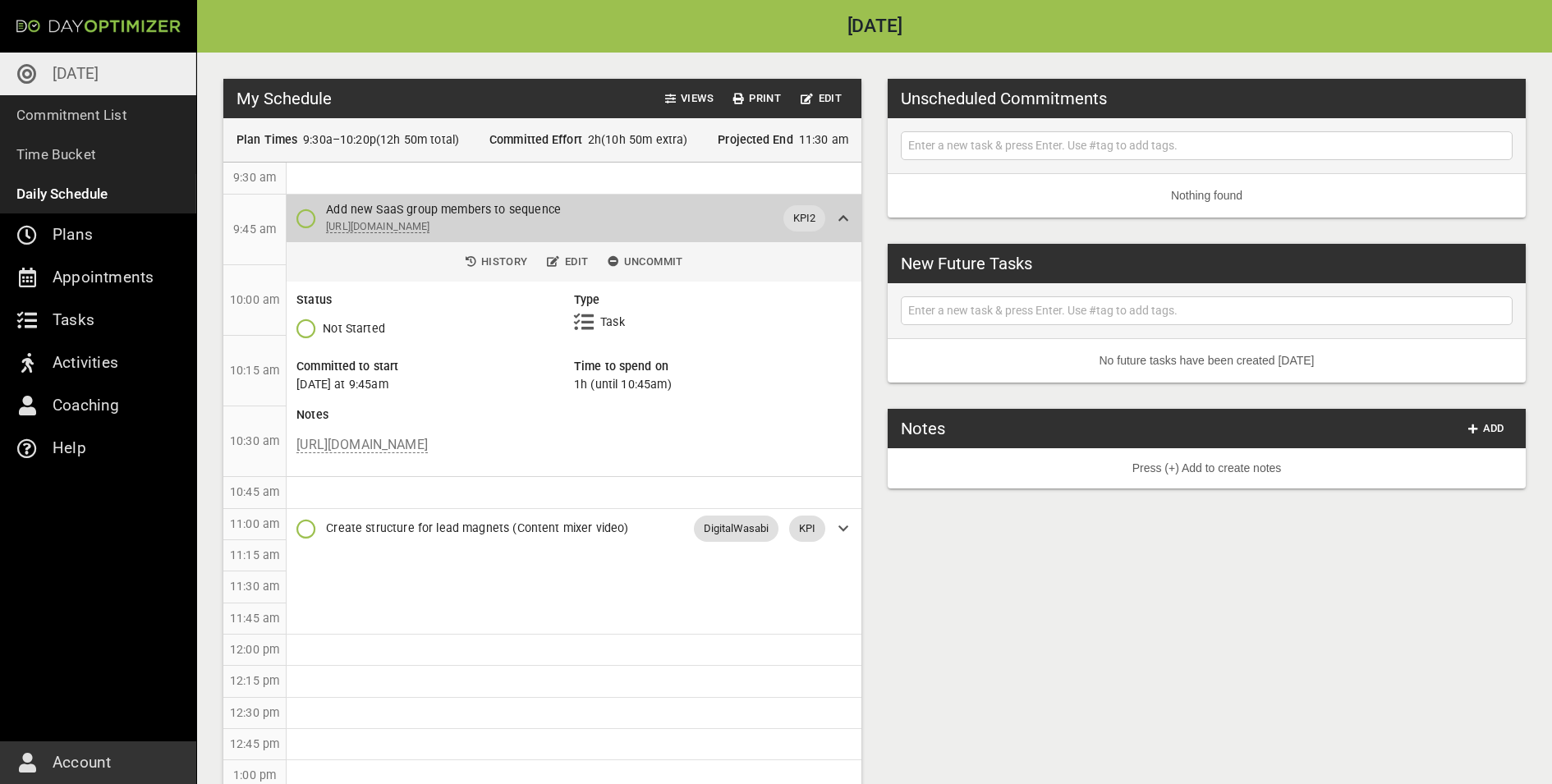
click at [842, 224] on icon at bounding box center [843, 218] width 10 height 12
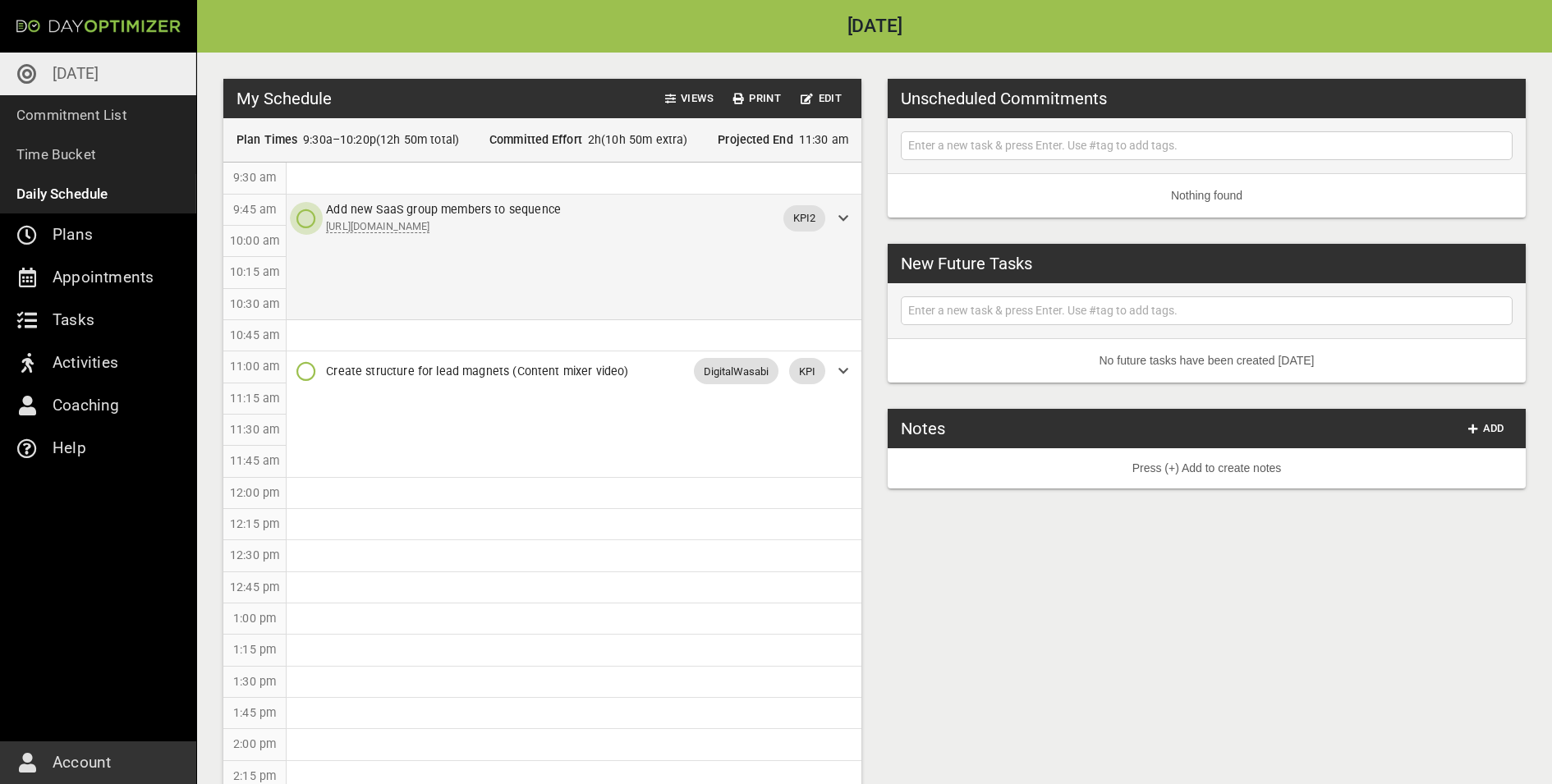
click at [311, 225] on icon "button" at bounding box center [306, 218] width 20 height 20
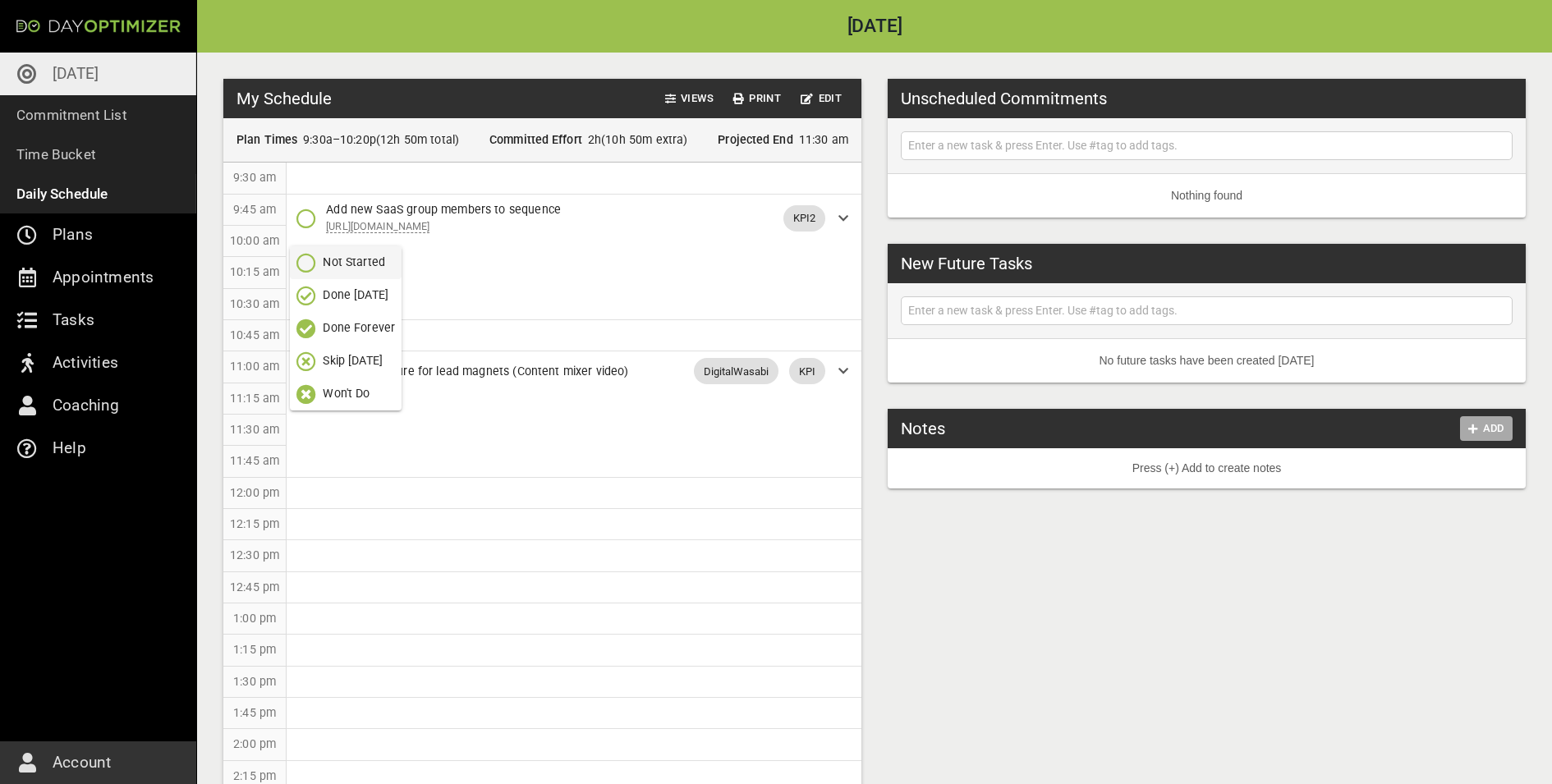
click at [1241, 430] on span "Add" at bounding box center [1486, 428] width 39 height 19
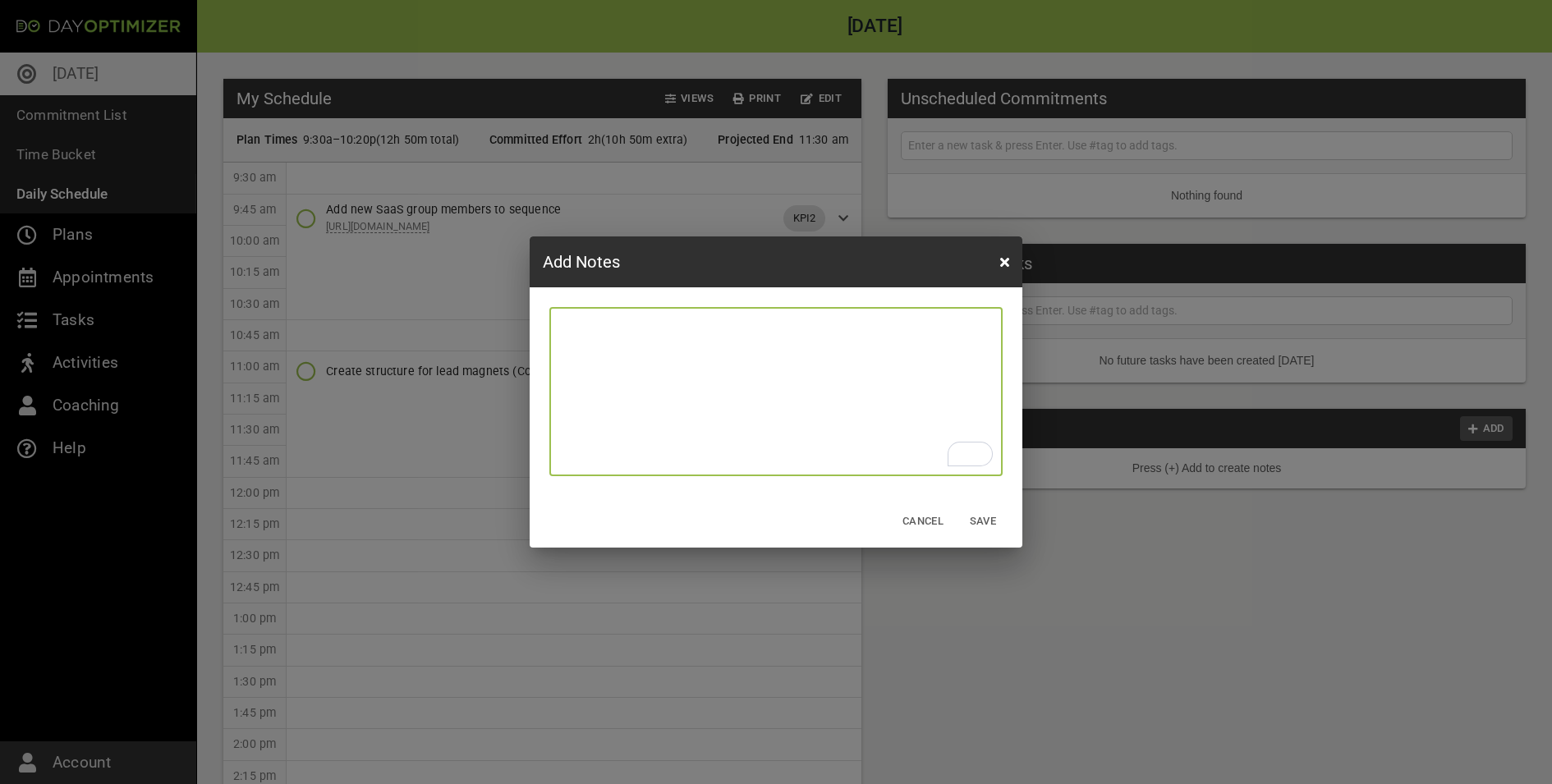
click at [1007, 259] on icon "button" at bounding box center [1005, 262] width 9 height 13
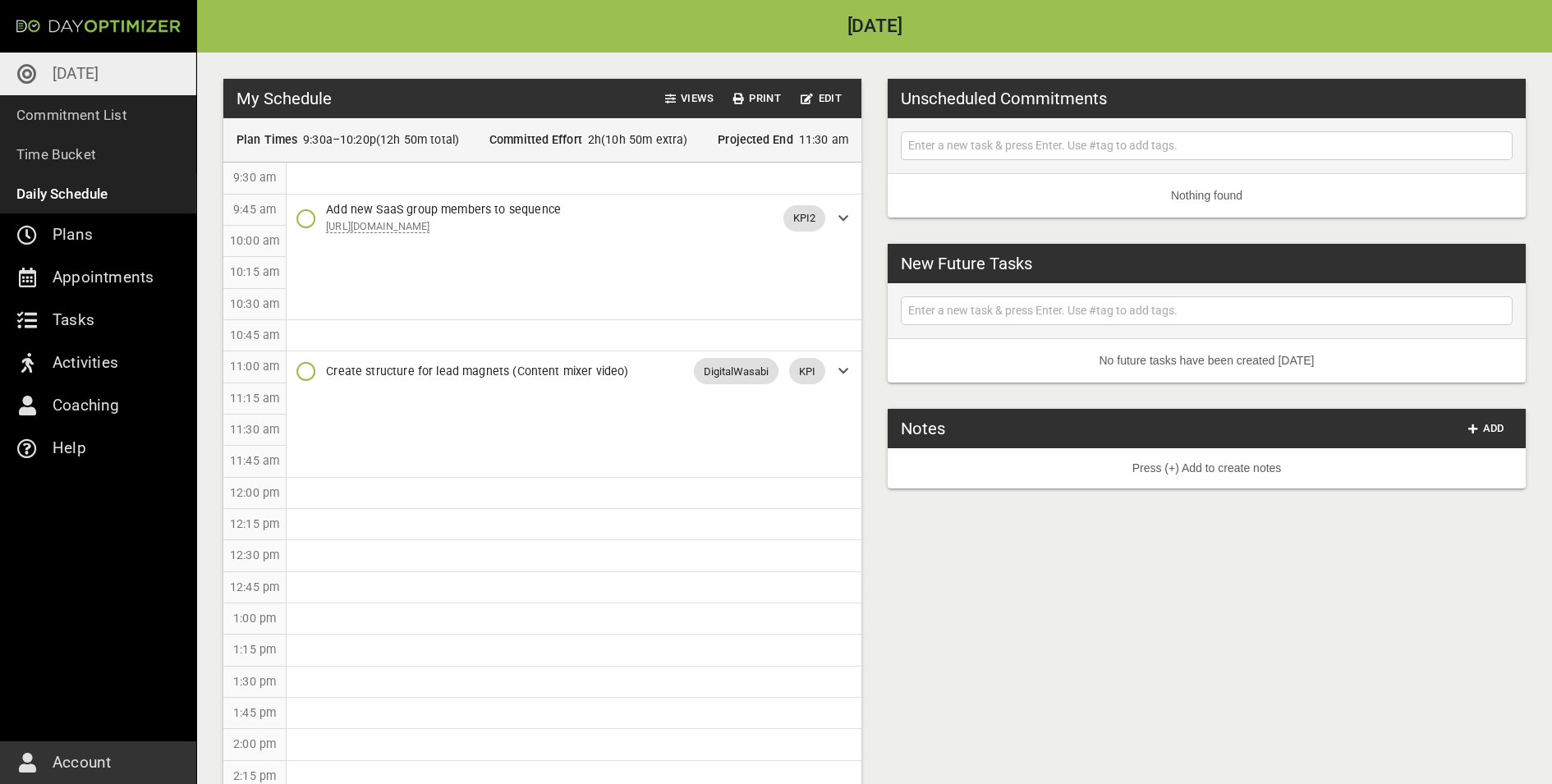
click at [842, 222] on icon at bounding box center [843, 218] width 10 height 12
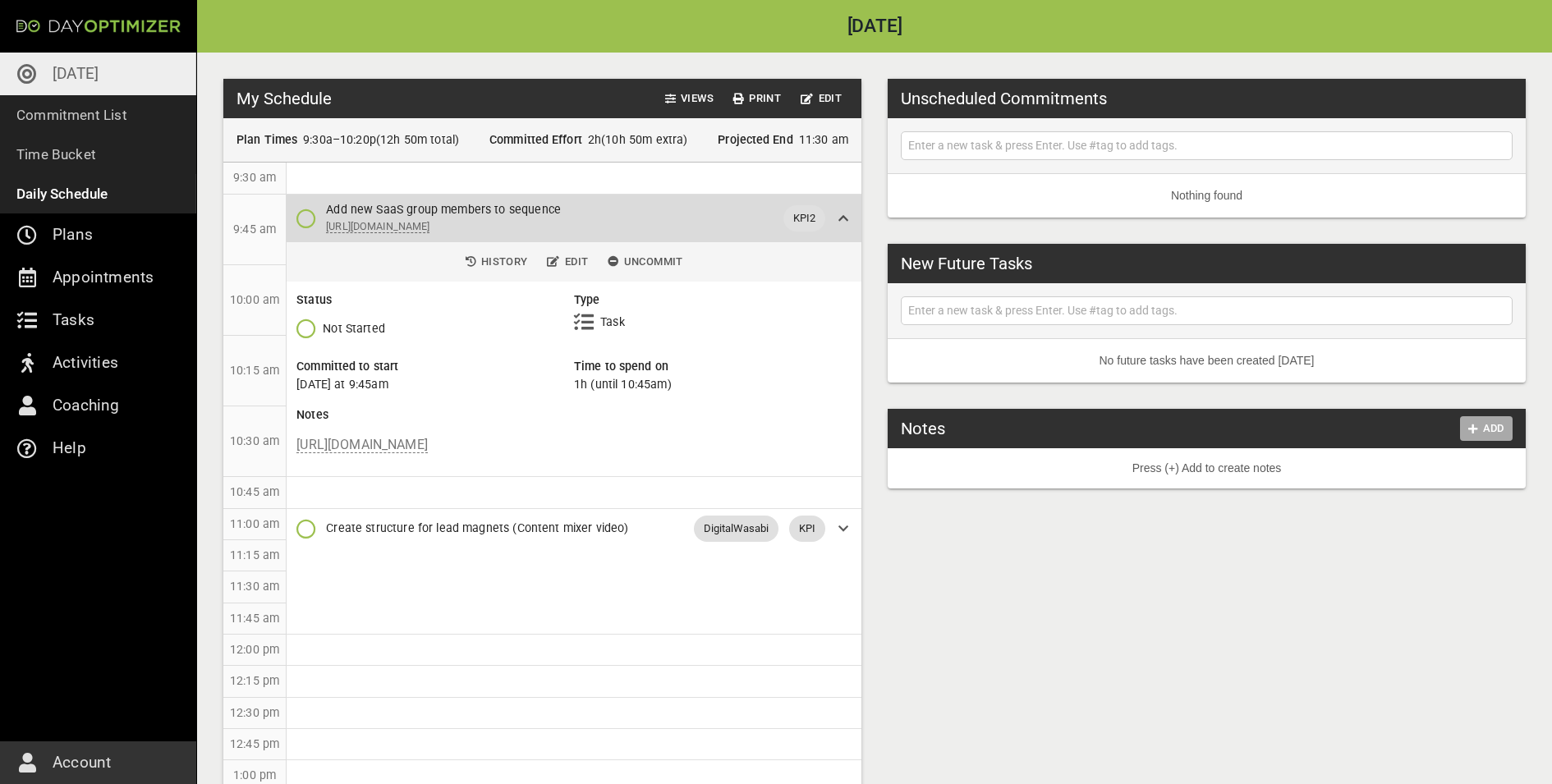
click at [1241, 425] on span "Add" at bounding box center [1486, 428] width 39 height 19
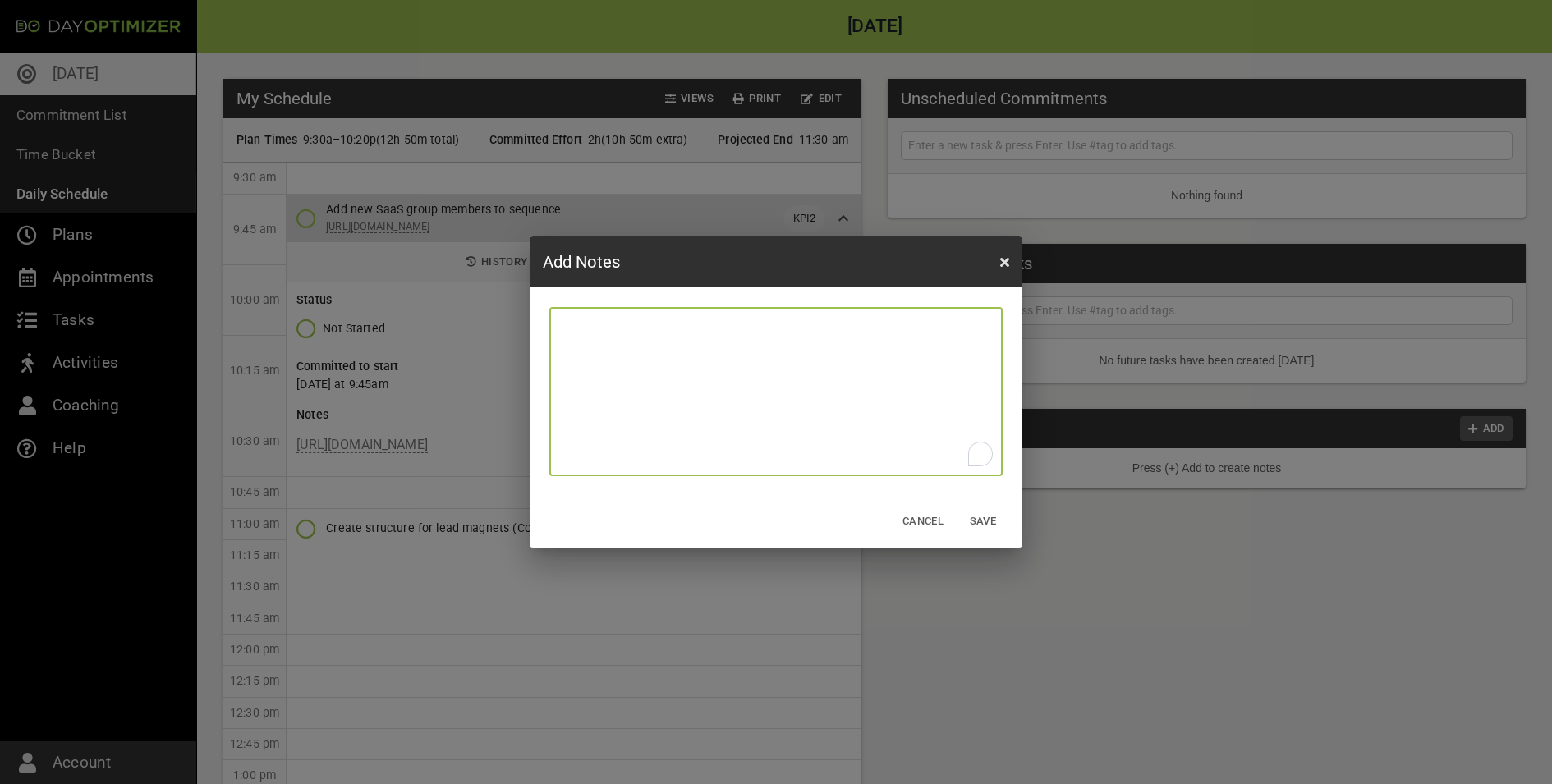
type textarea "t"
type textarea "te"
type textarea "tes"
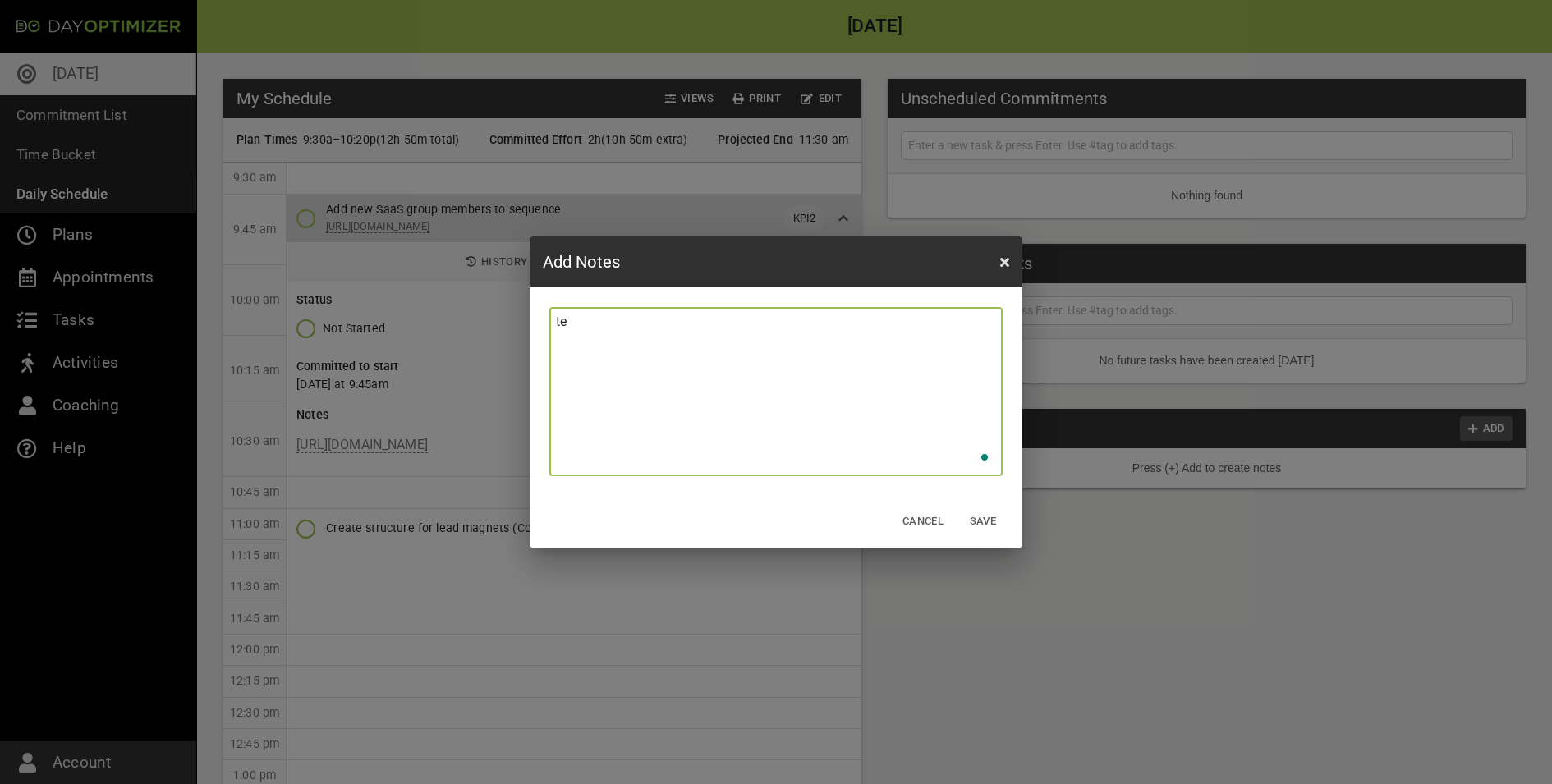
type textarea "tes"
type textarea "test"
click at [969, 520] on span "Save" at bounding box center [982, 521] width 39 height 19
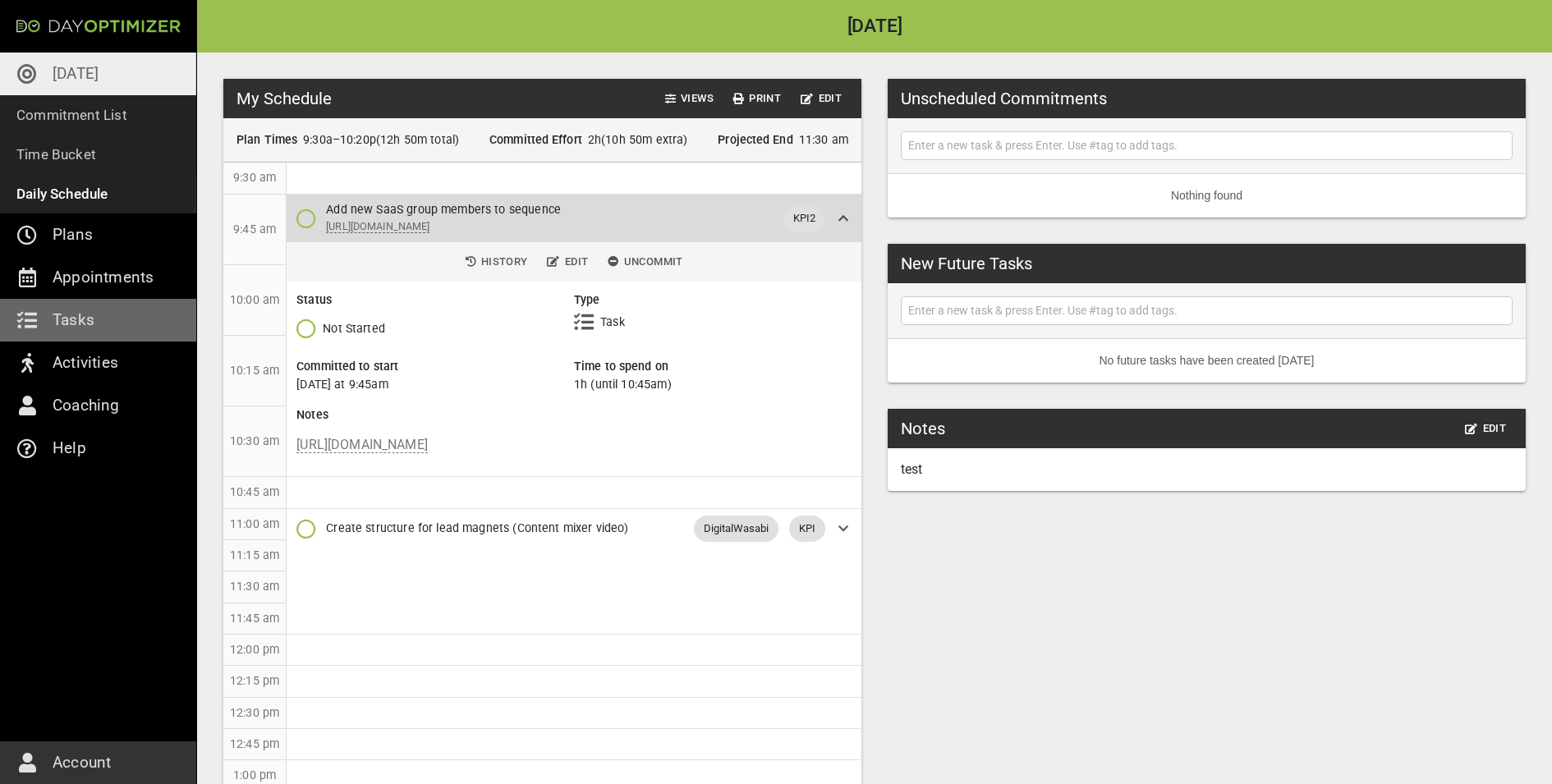
click at [124, 324] on link "Tasks" at bounding box center [98, 320] width 197 height 43
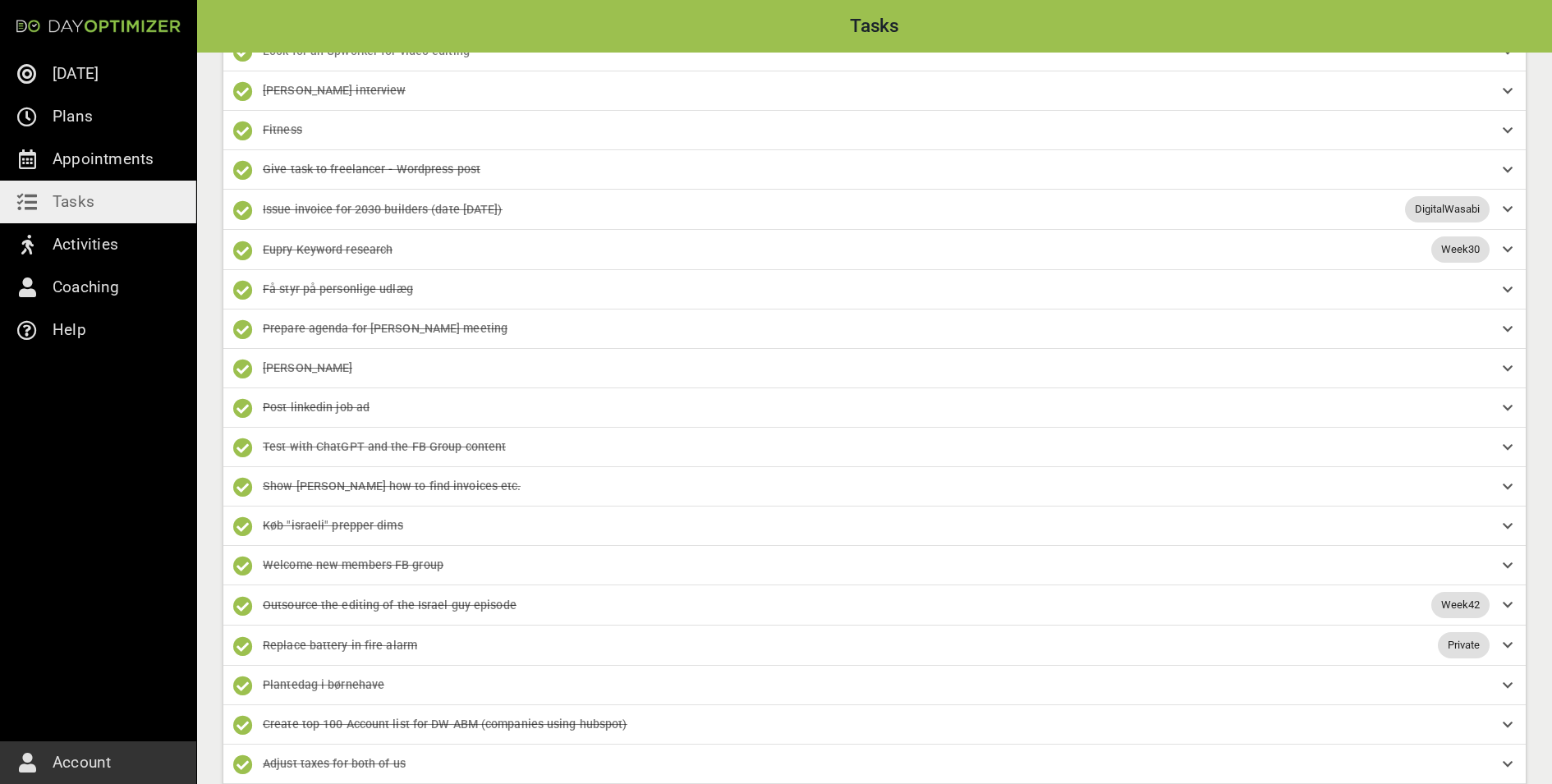
scroll to position [12007, 0]
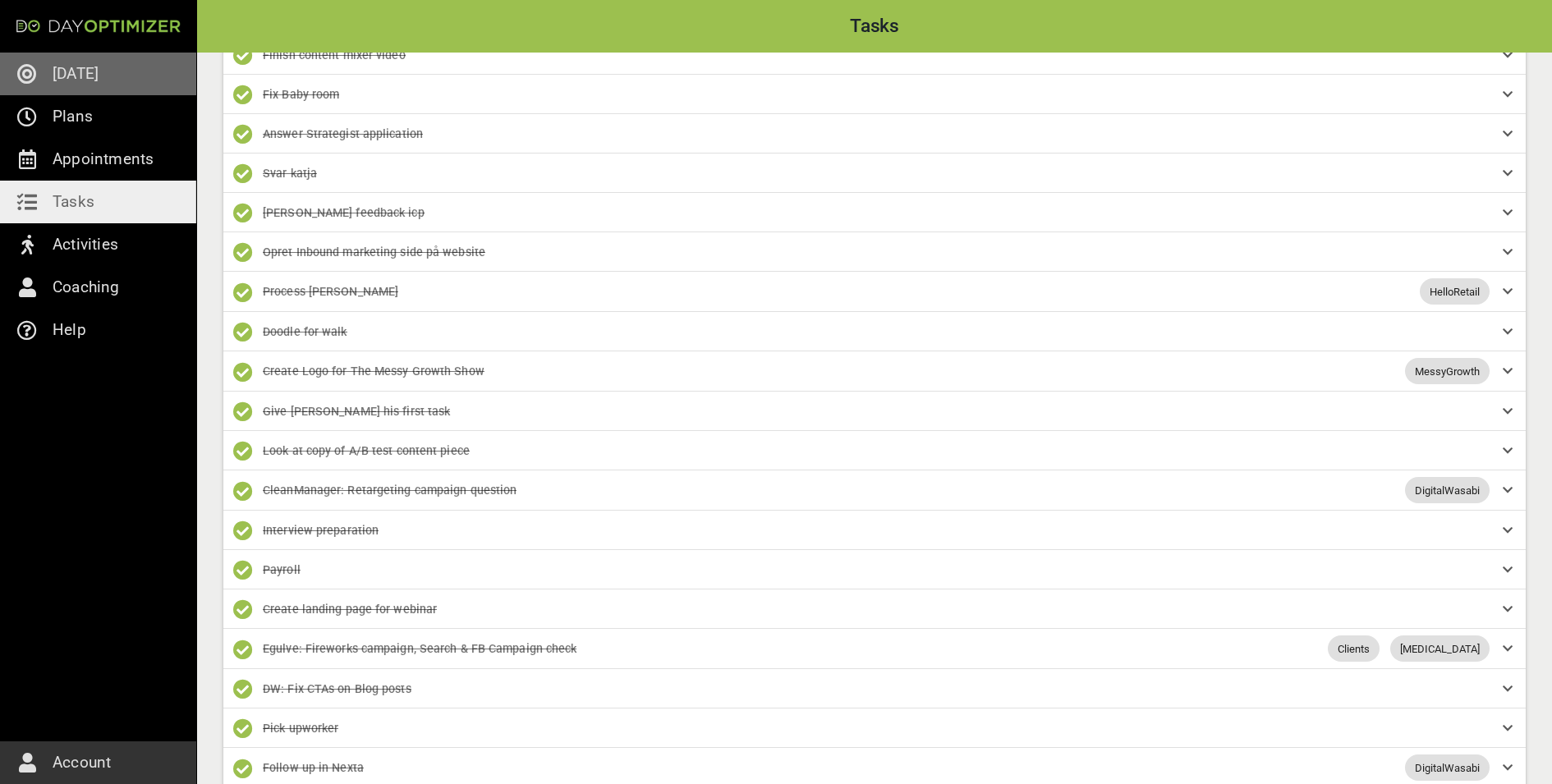
click at [59, 59] on link "[DATE]" at bounding box center [98, 74] width 197 height 43
